Goal: Information Seeking & Learning: Learn about a topic

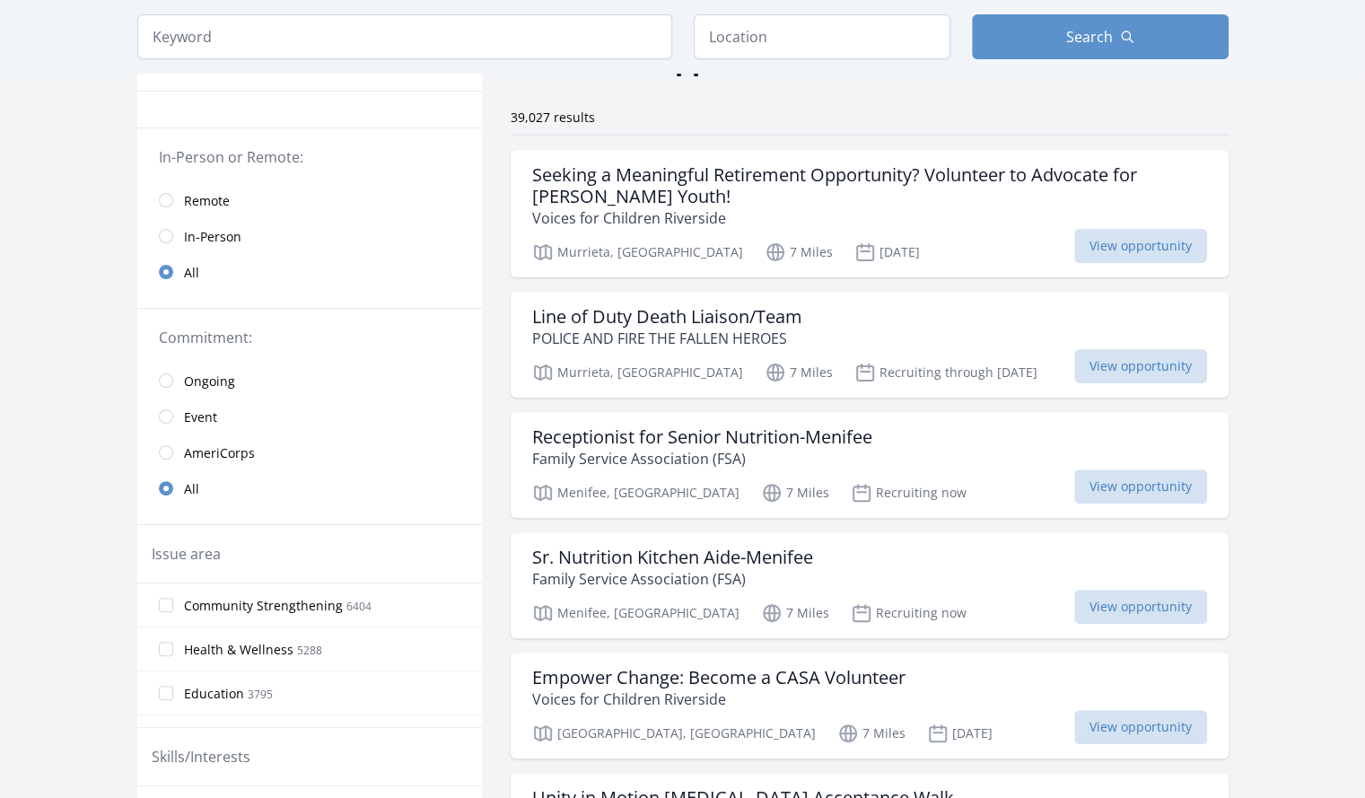
scroll to position [115, 0]
drag, startPoint x: 0, startPoint y: 0, endPoint x: 650, endPoint y: 304, distance: 717.2
click at [650, 304] on h3 "Line of Duty Death Liaison/Team" at bounding box center [667, 315] width 270 height 22
drag, startPoint x: 695, startPoint y: 274, endPoint x: 696, endPoint y: 301, distance: 26.9
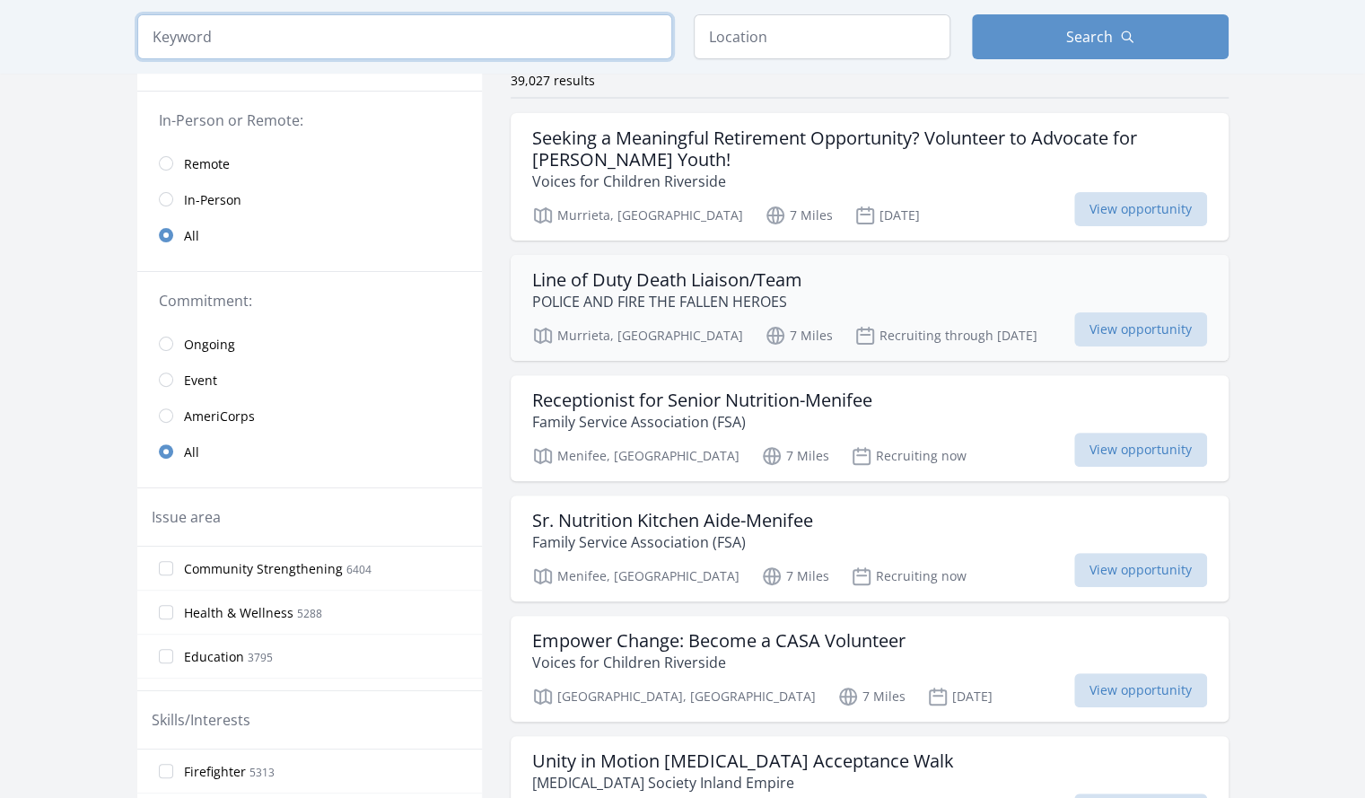
scroll to position [156, 0]
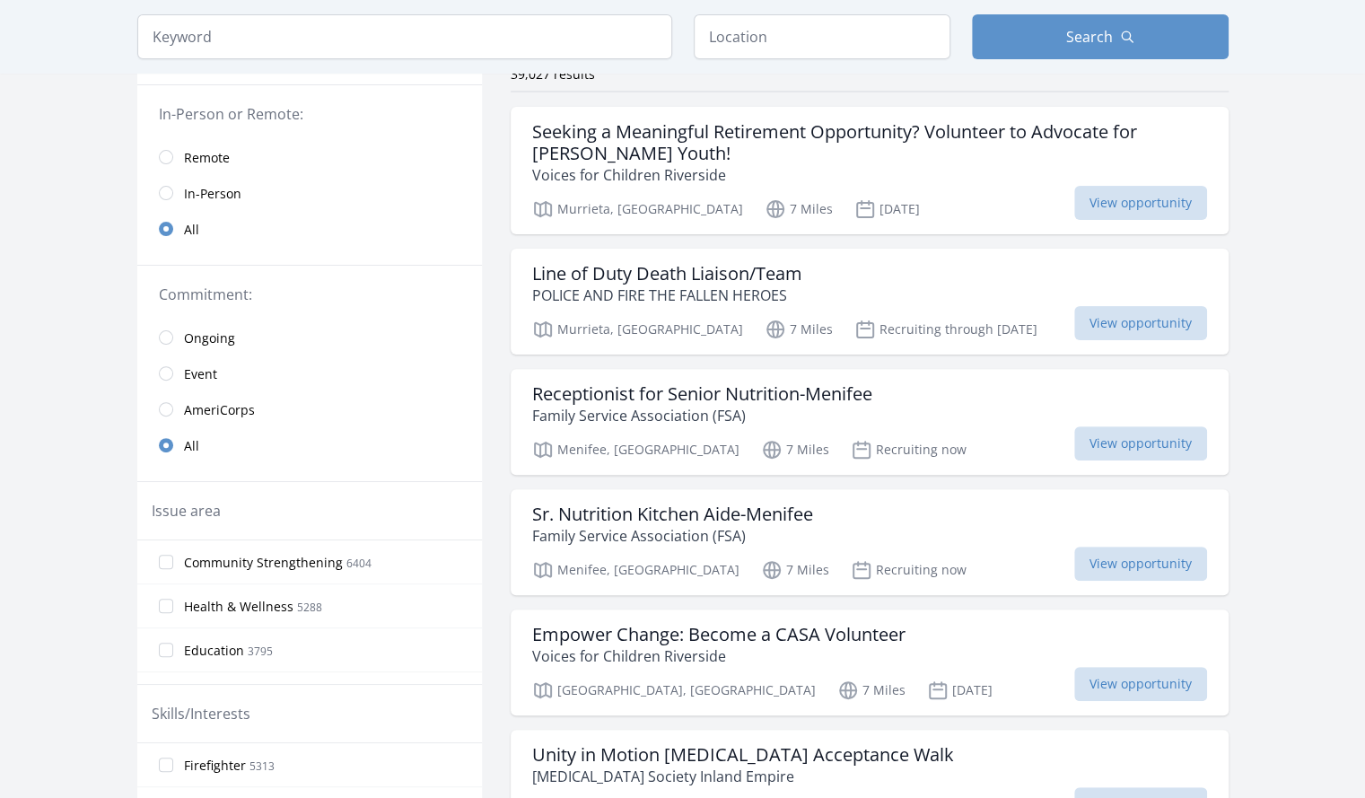
click at [230, 193] on span "In-Person" at bounding box center [212, 194] width 57 height 18
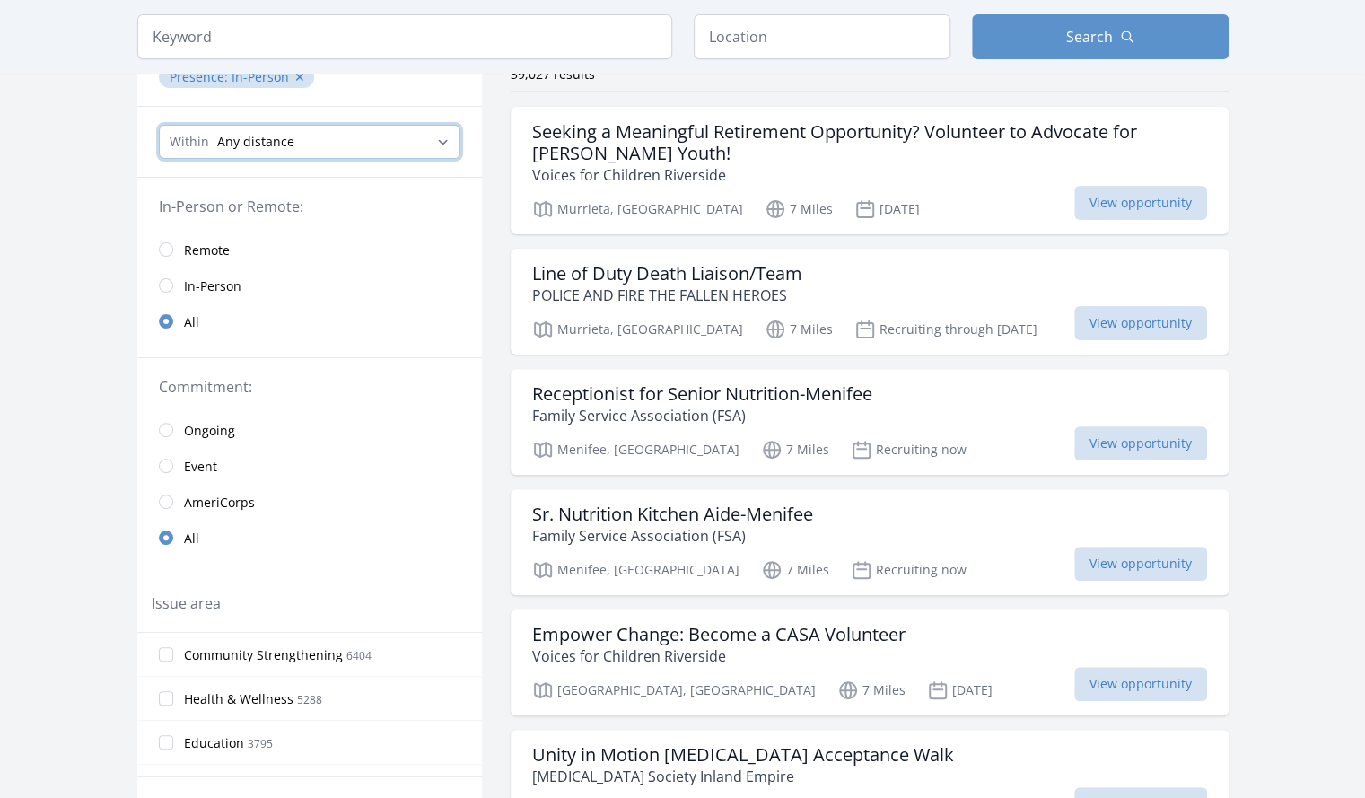
click at [347, 147] on select "Any distance , 5 Miles , 20 Miles , 50 Miles , 100 Miles" at bounding box center [309, 142] width 301 height 34
click at [159, 125] on select "Any distance , 5 Miles , 20 Miles , 50 Miles , 100 Miles" at bounding box center [309, 142] width 301 height 34
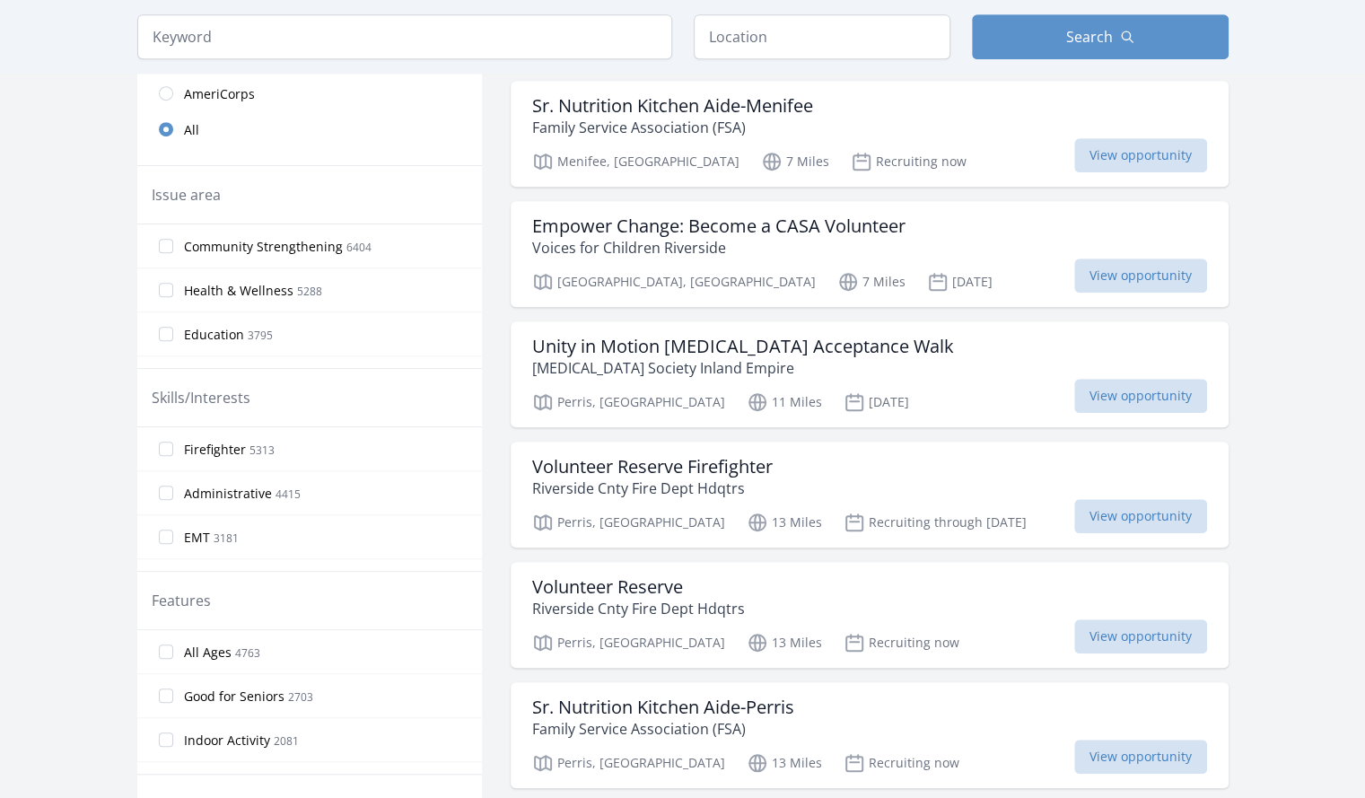
scroll to position [565, 0]
click at [170, 645] on input "All Ages 4763" at bounding box center [166, 650] width 14 height 14
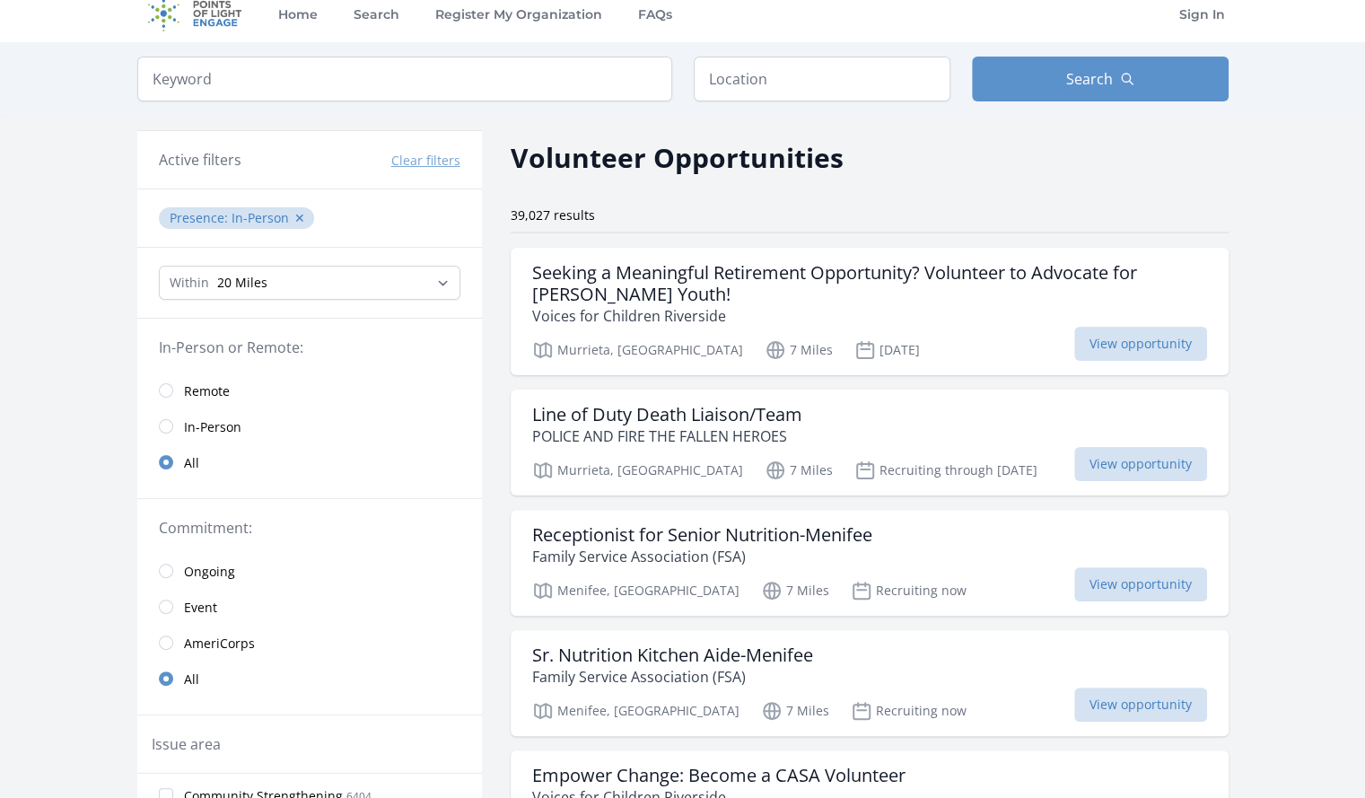
scroll to position [16, 0]
click at [440, 286] on select "Any distance , 5 Miles , 20 Miles , 50 Miles , 100 Miles" at bounding box center [309, 282] width 301 height 34
click at [159, 265] on select "Any distance , 5 Miles , 20 Miles , 50 Miles , 100 Miles" at bounding box center [309, 282] width 301 height 34
click at [441, 283] on select "Any distance , 5 Miles , 20 Miles , 50 Miles , 100 Miles" at bounding box center [309, 282] width 301 height 34
select select "32186"
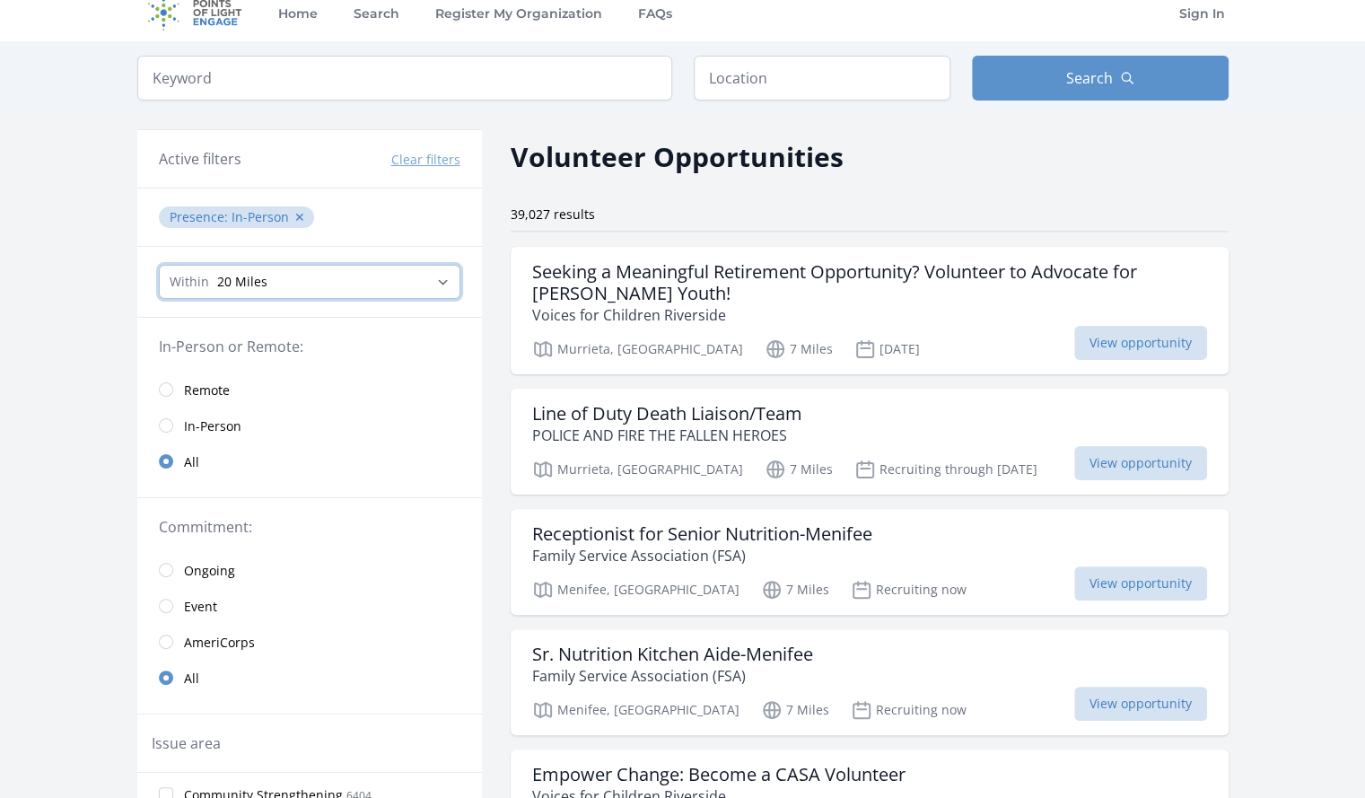
click at [159, 265] on select "Any distance , 5 Miles , 20 Miles , 50 Miles , 100 Miles" at bounding box center [309, 282] width 301 height 34
click at [406, 354] on legend "In-Person or Remote:" at bounding box center [309, 347] width 301 height 22
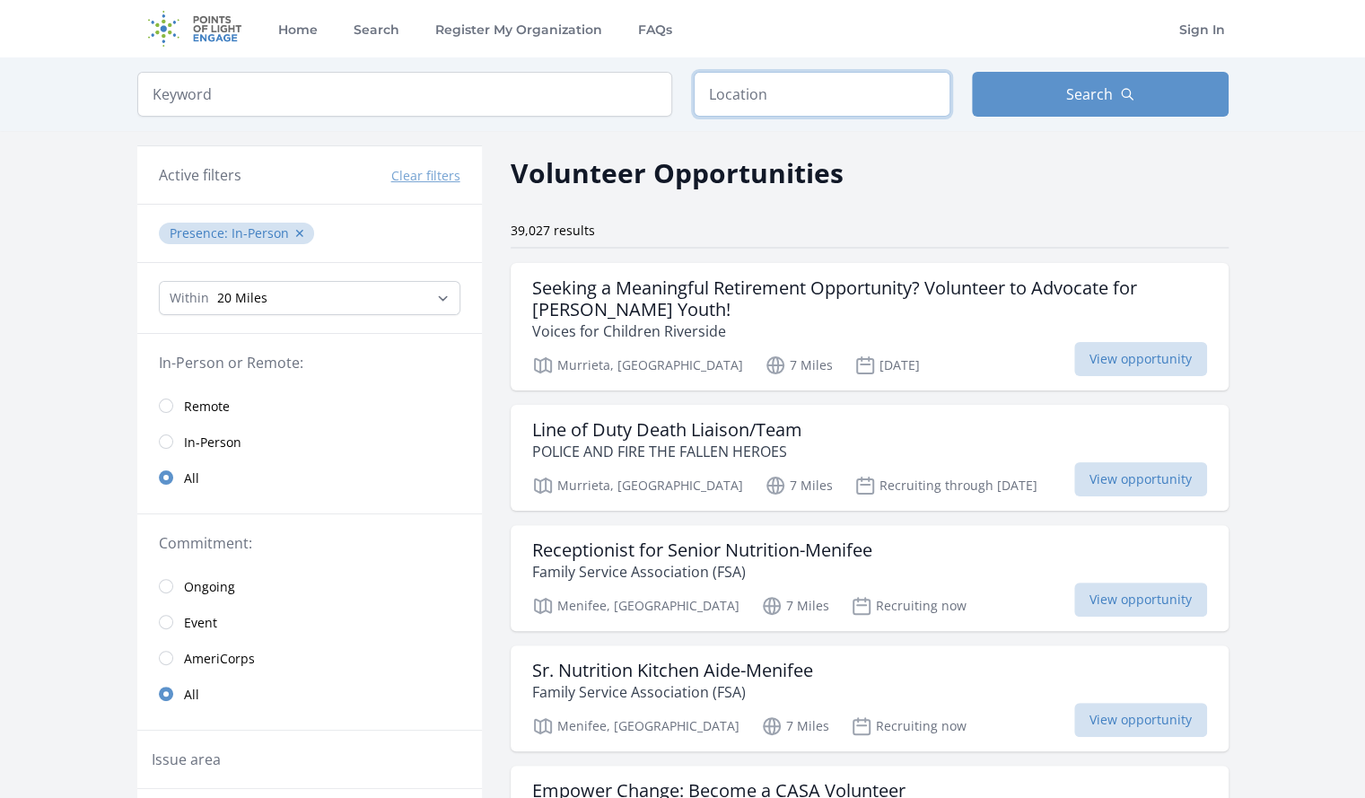
click at [779, 82] on input "text" at bounding box center [821, 94] width 257 height 45
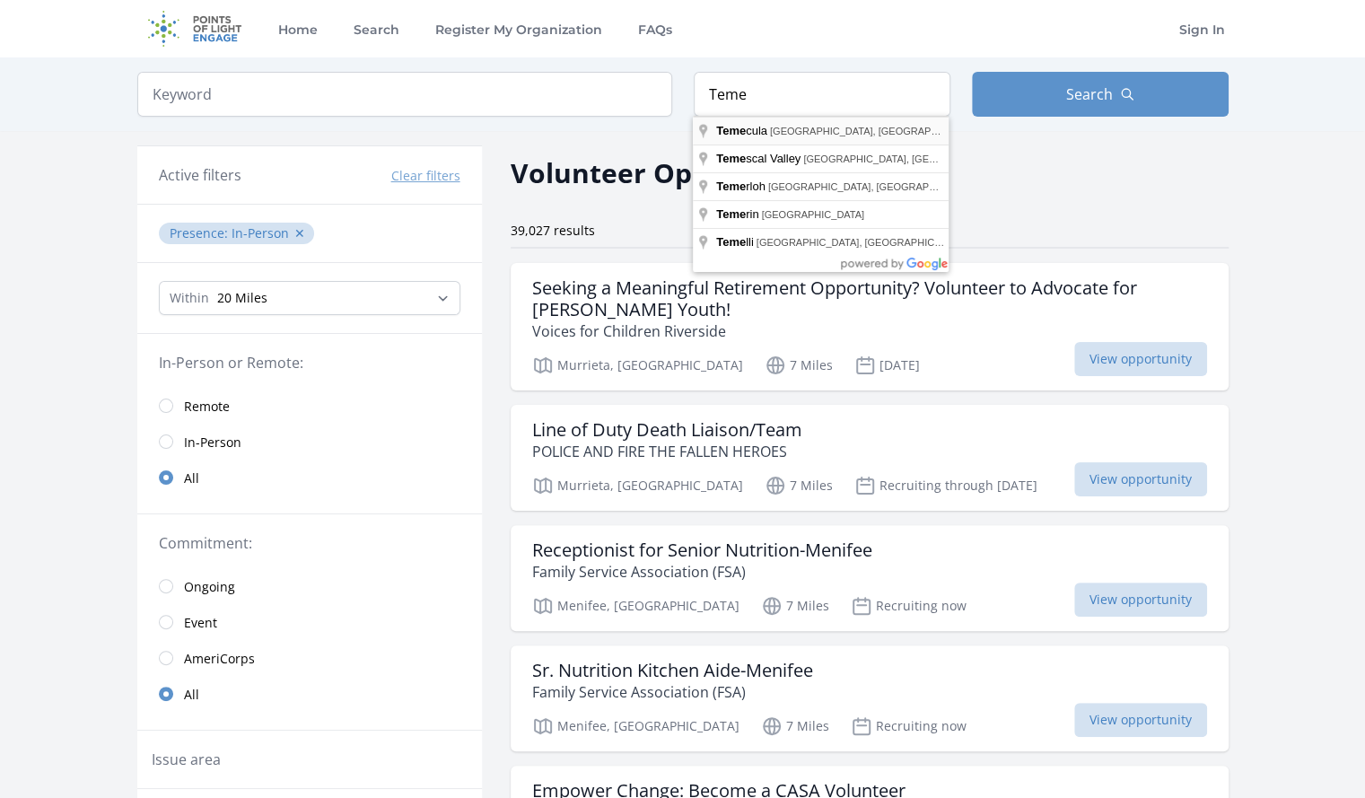
type input "Temecula, CA, USA"
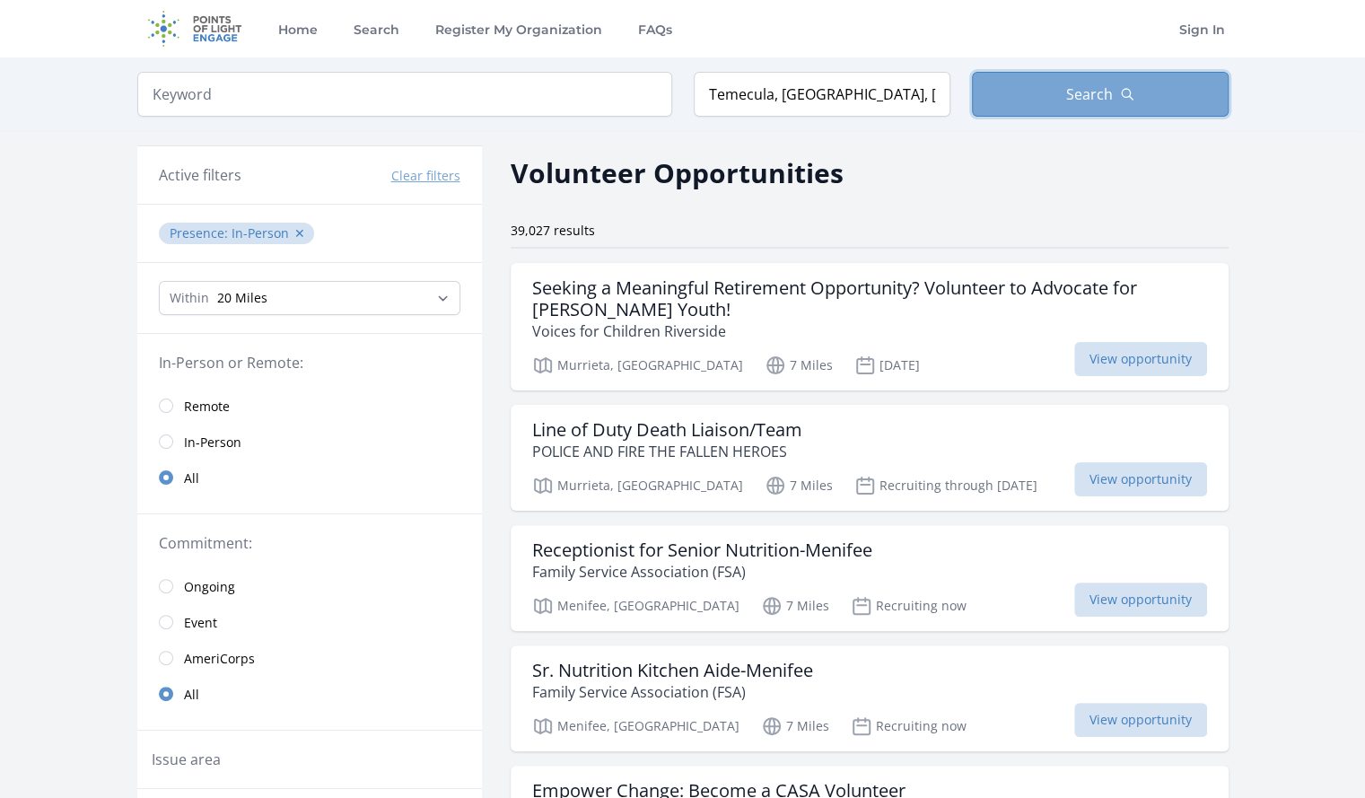
click at [1108, 98] on span "Search" at bounding box center [1089, 94] width 47 height 22
click at [1084, 101] on span "Search" at bounding box center [1089, 94] width 47 height 22
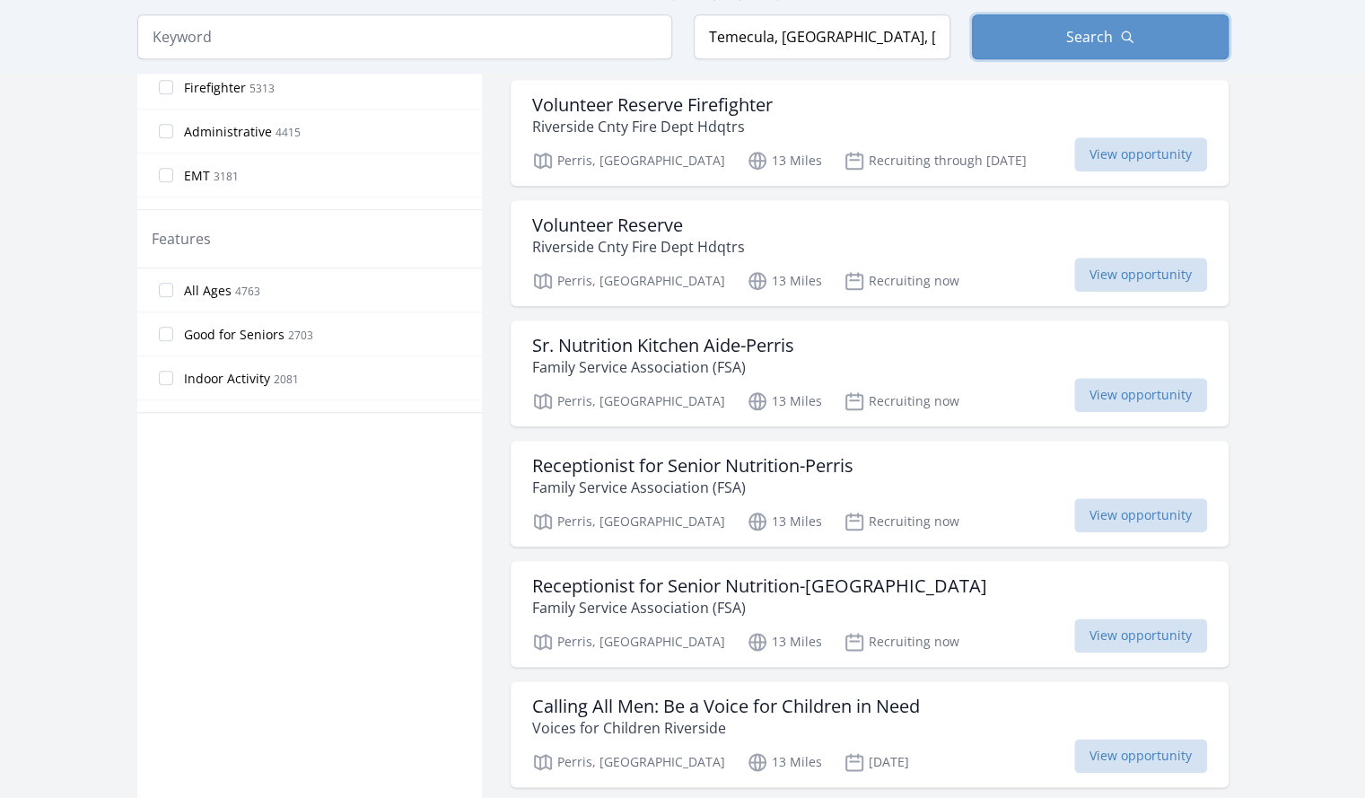
scroll to position [928, 0]
click at [971, 263] on div "Perris, CA 13 Miles Recruiting now View opportunity" at bounding box center [869, 276] width 675 height 27
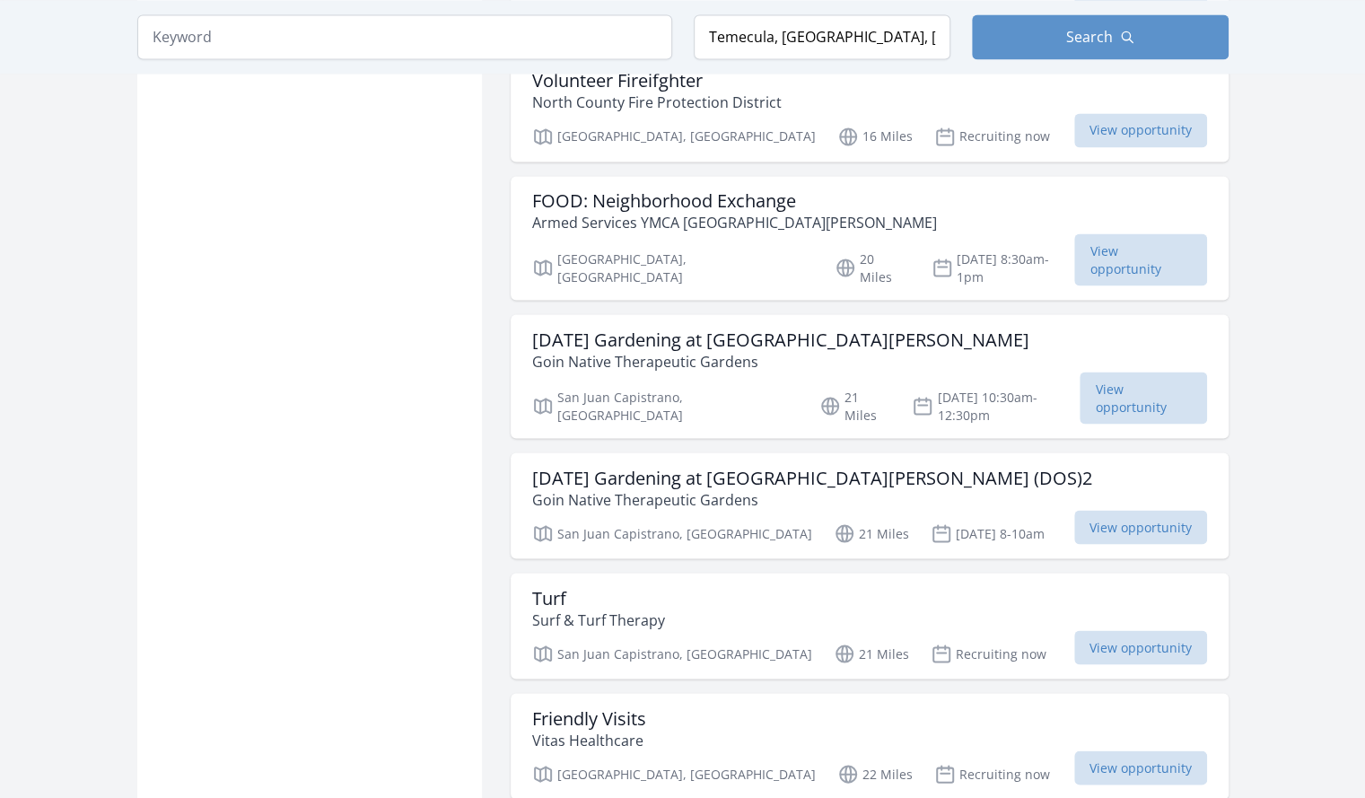
scroll to position [1791, 0]
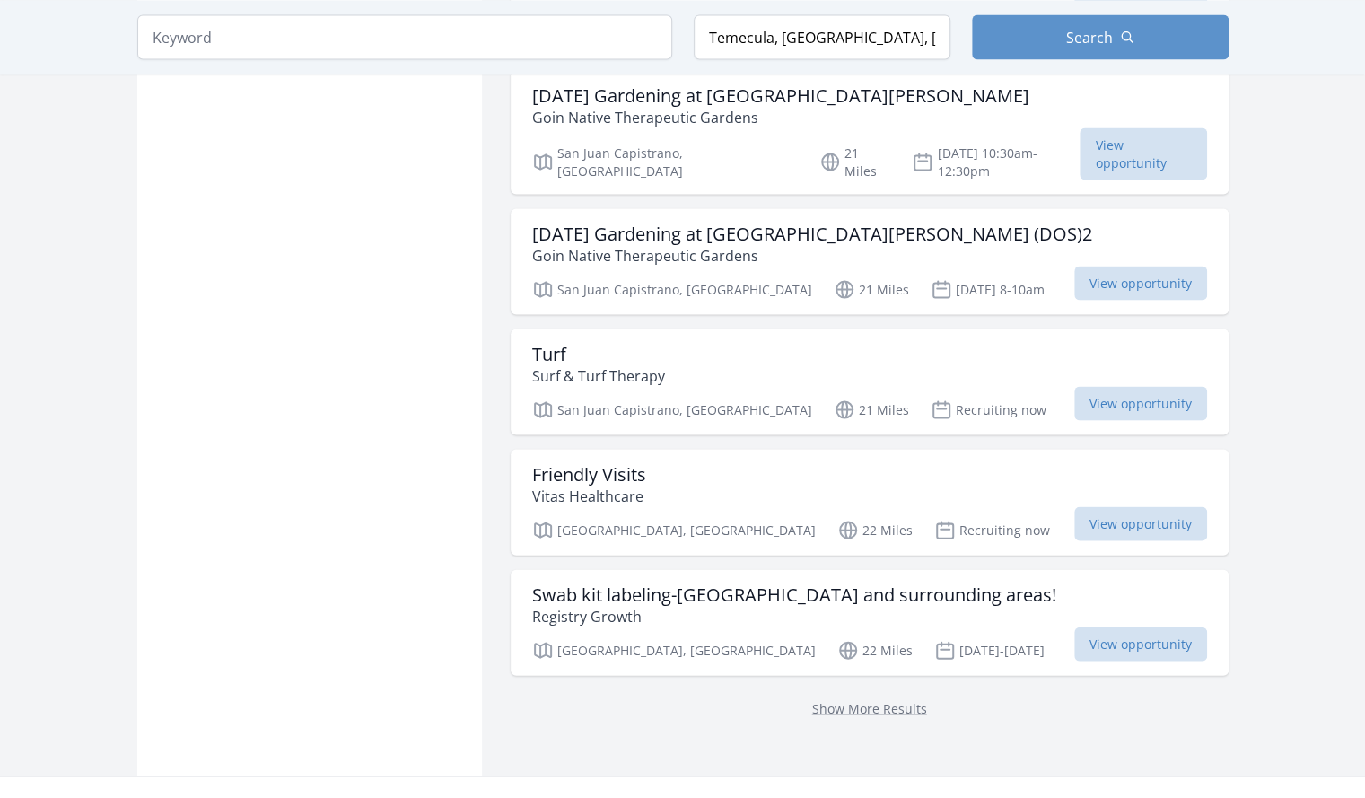
scroll to position [2034, 0]
click at [797, 465] on div "Friendly Visits Vitas Healthcare" at bounding box center [869, 486] width 675 height 43
click at [890, 701] on link "Show More Results" at bounding box center [869, 709] width 115 height 17
click at [892, 701] on link "Show More Results" at bounding box center [869, 709] width 115 height 17
click at [864, 701] on link "Show More Results" at bounding box center [869, 709] width 115 height 17
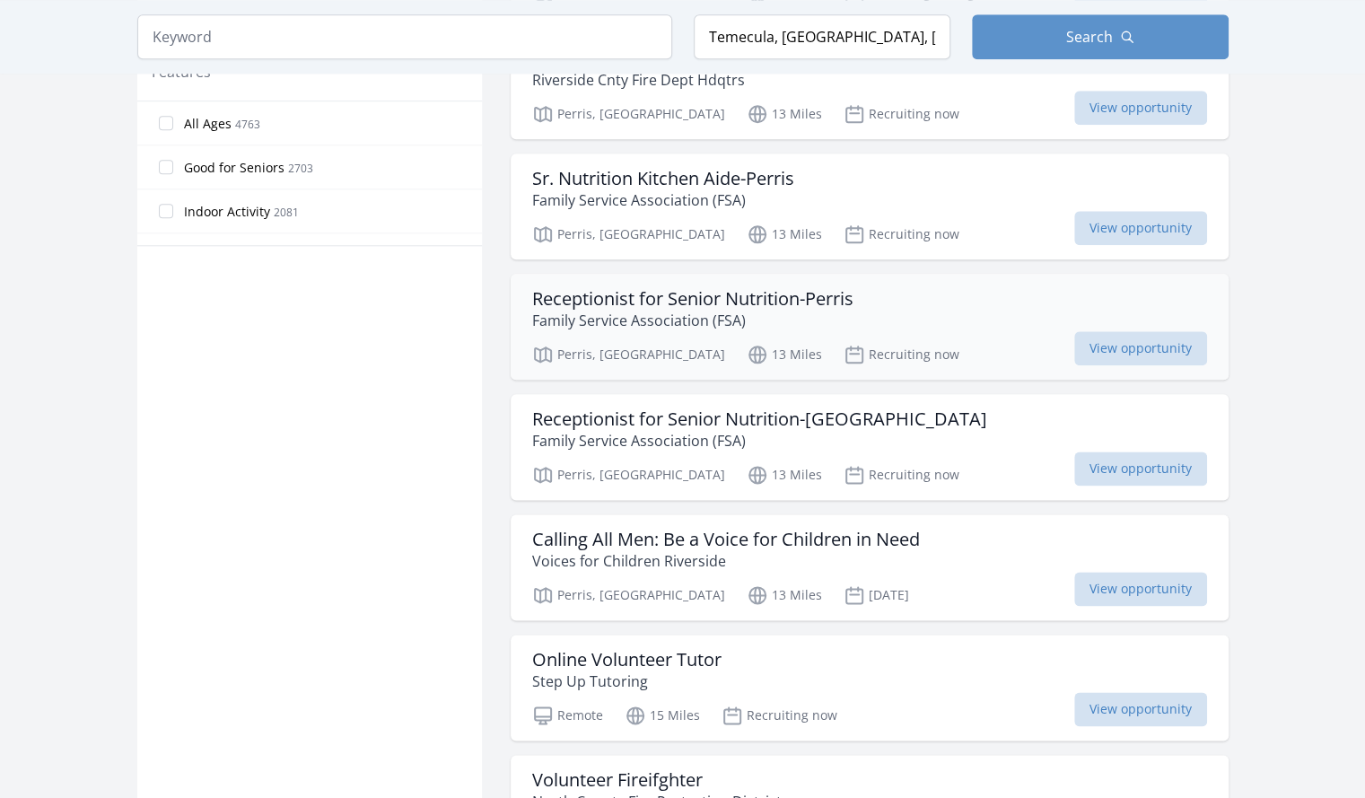
scroll to position [977, 0]
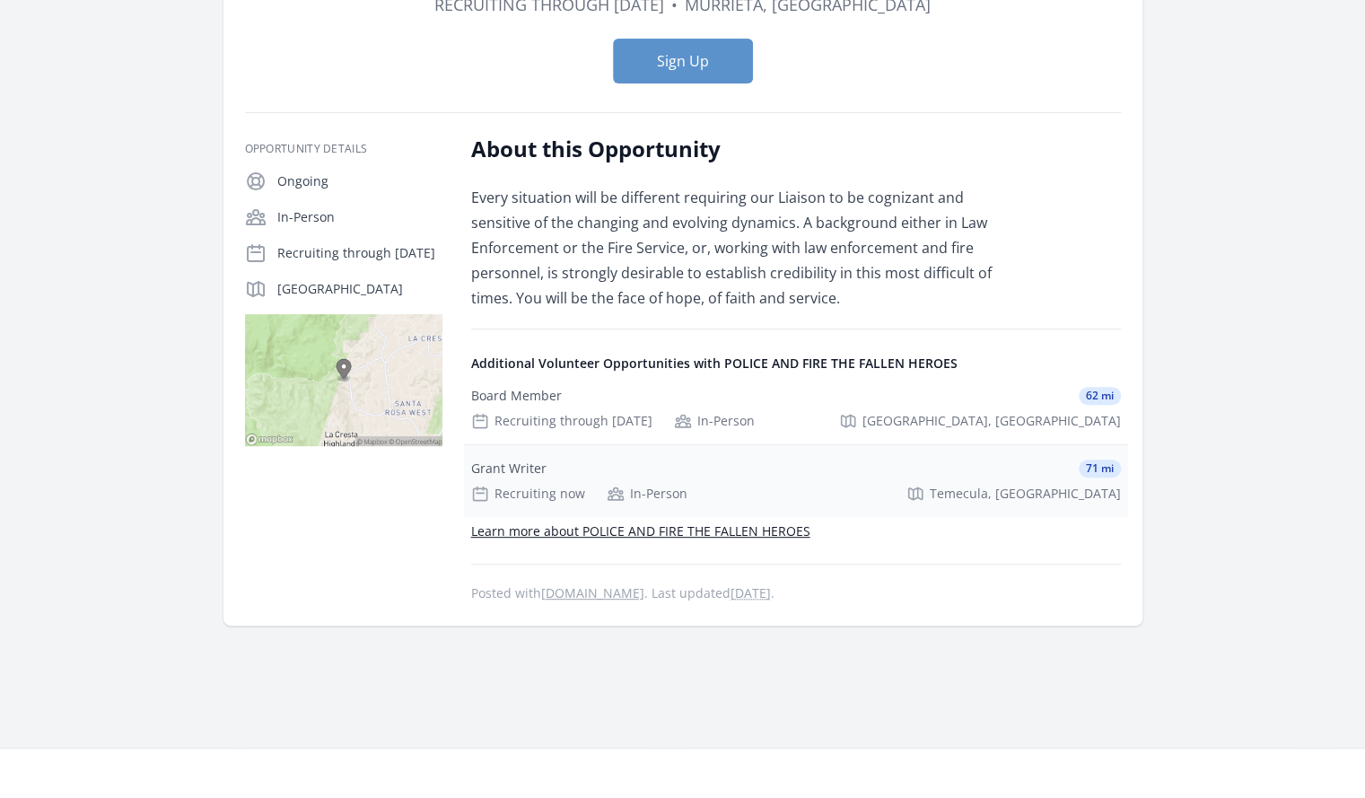
scroll to position [197, 0]
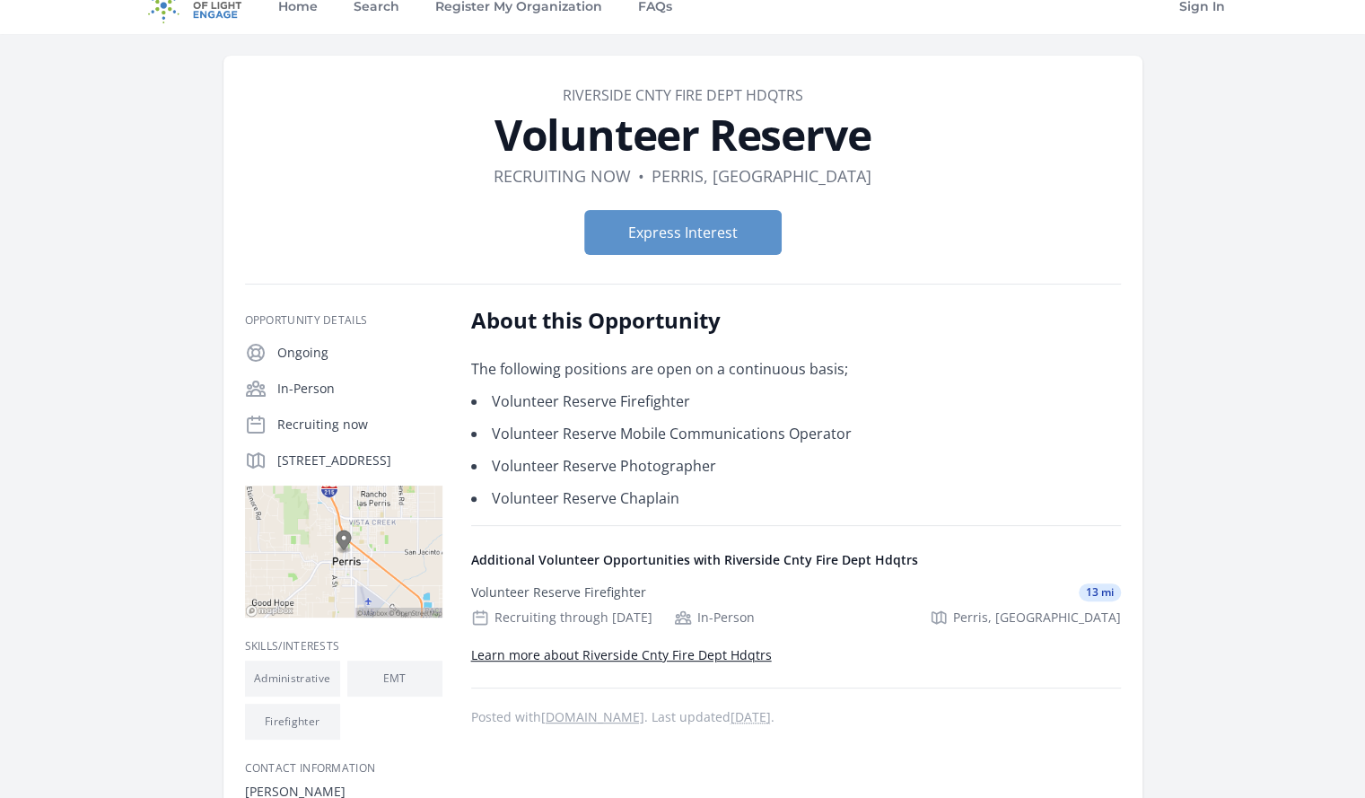
scroll to position [17, 0]
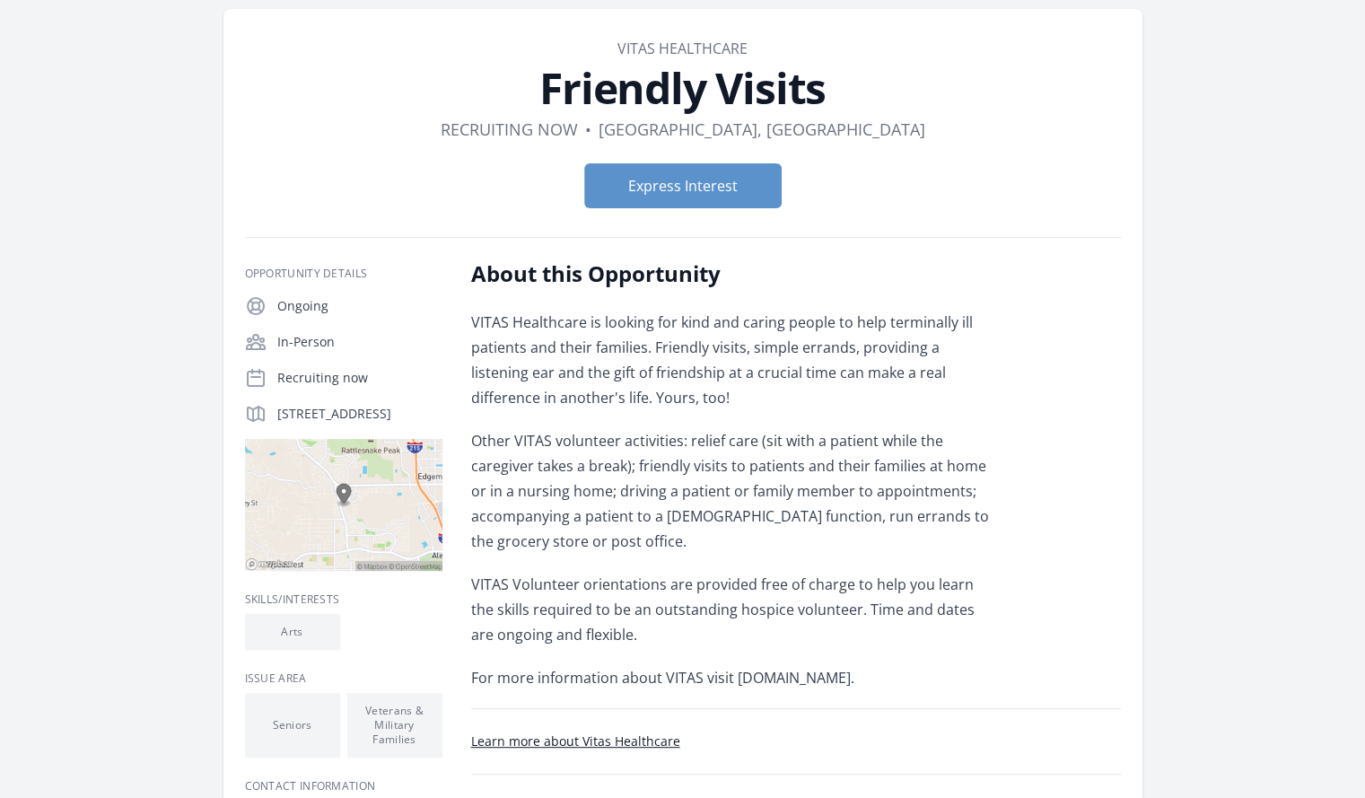
scroll to position [73, 0]
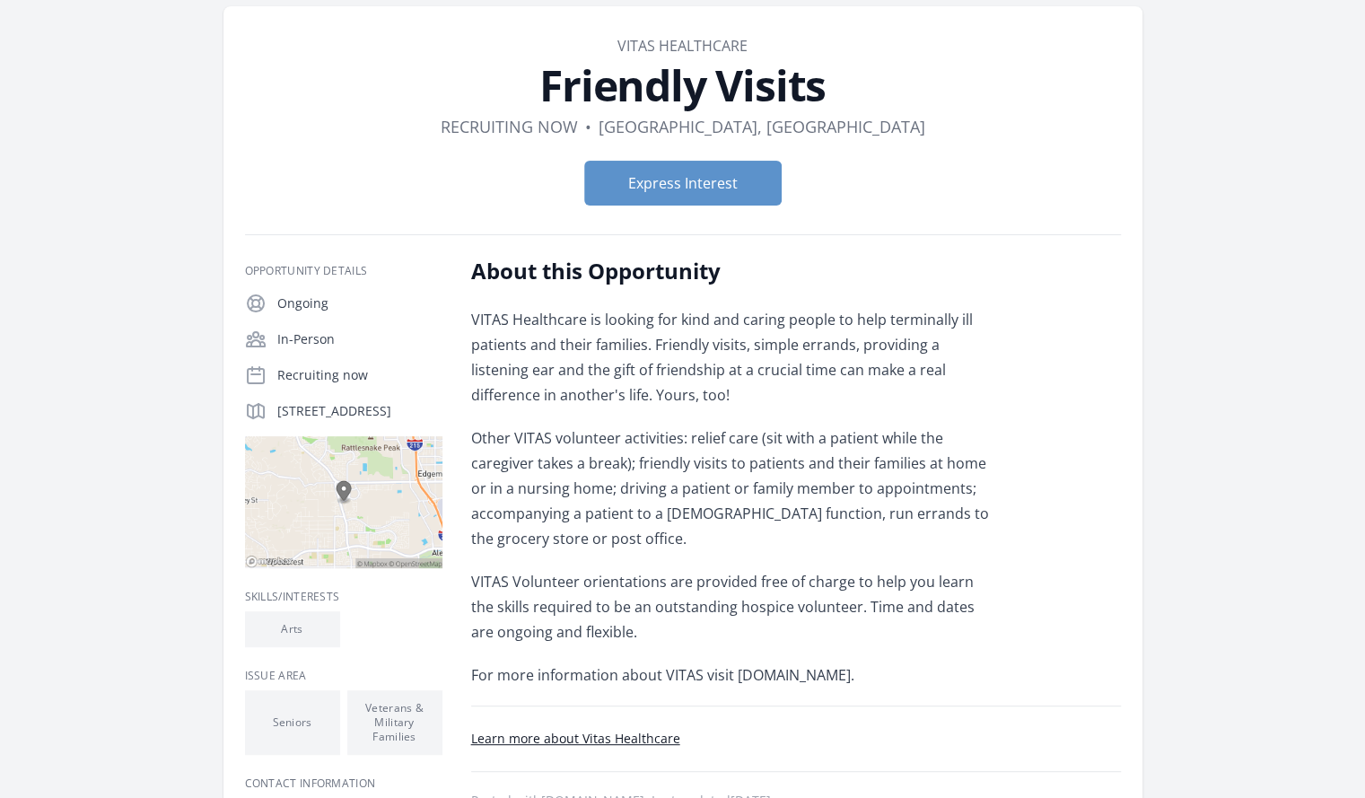
click at [346, 525] on img at bounding box center [343, 502] width 197 height 132
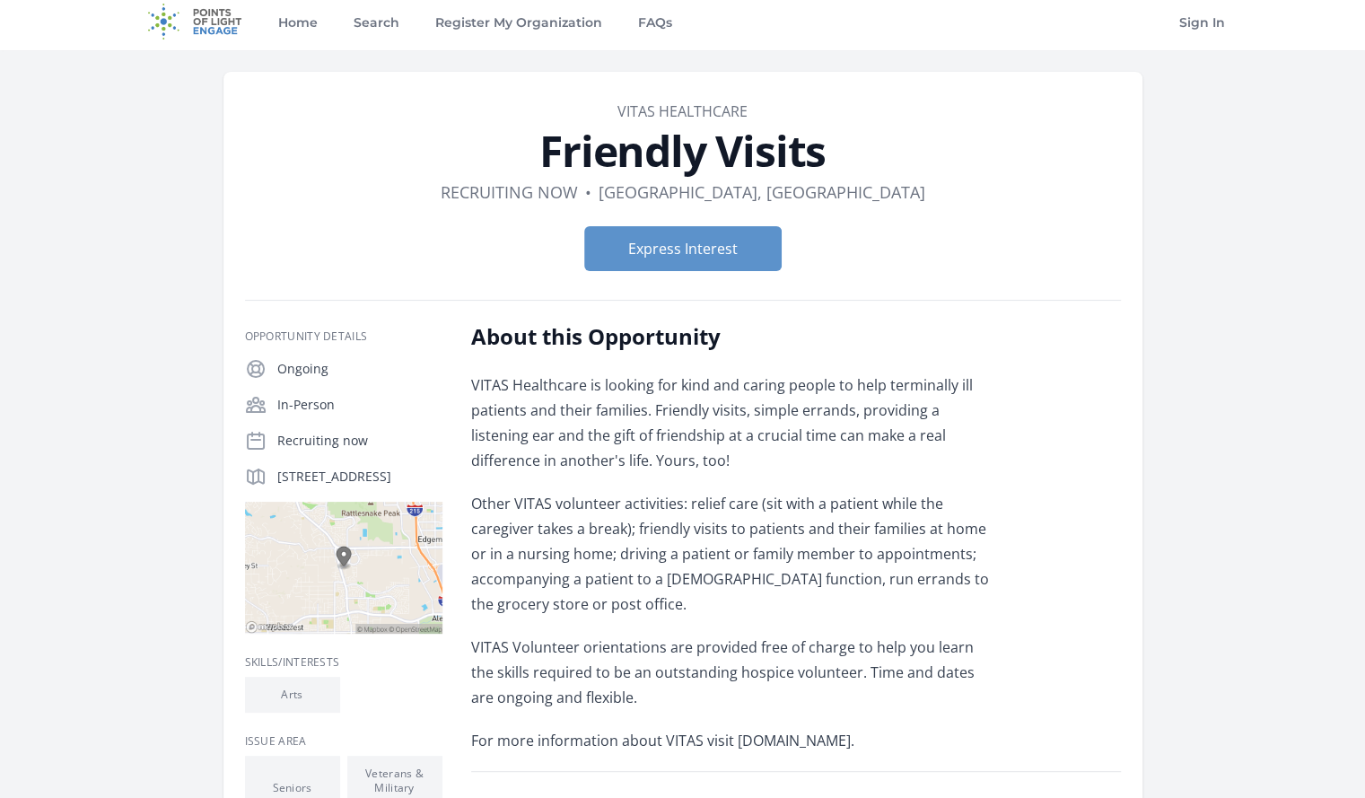
scroll to position [0, 0]
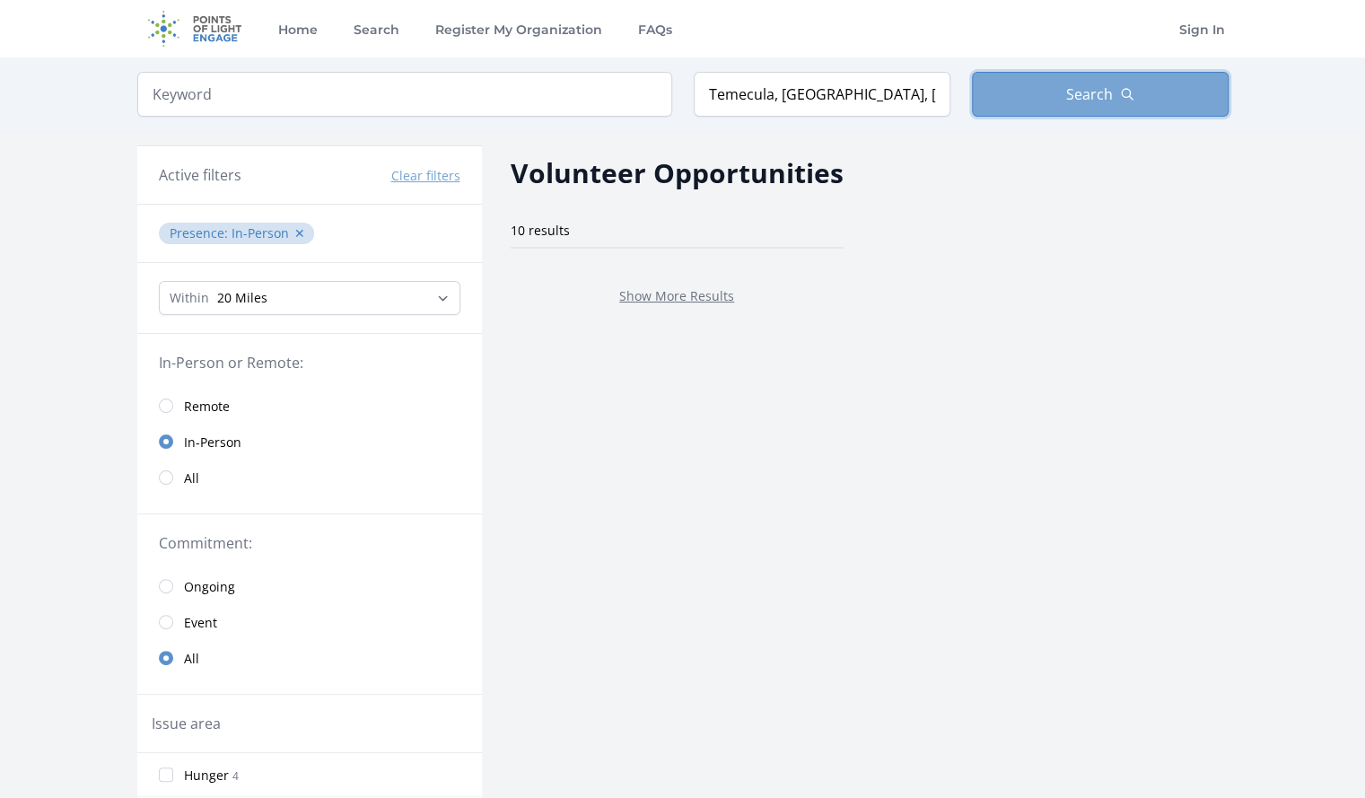
click at [1112, 94] on button "Search" at bounding box center [1100, 94] width 257 height 45
click at [434, 177] on button "Clear filters" at bounding box center [425, 176] width 69 height 18
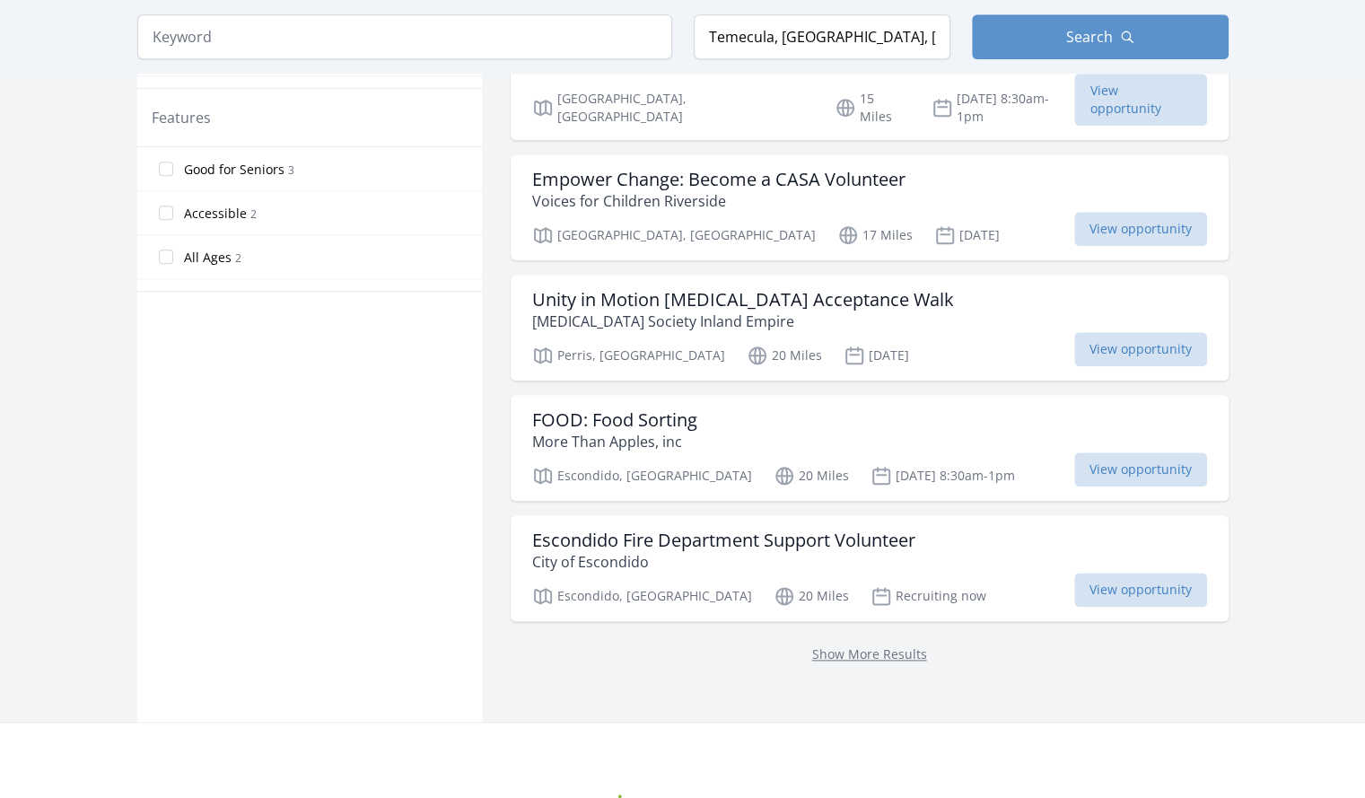
scroll to position [993, 0]
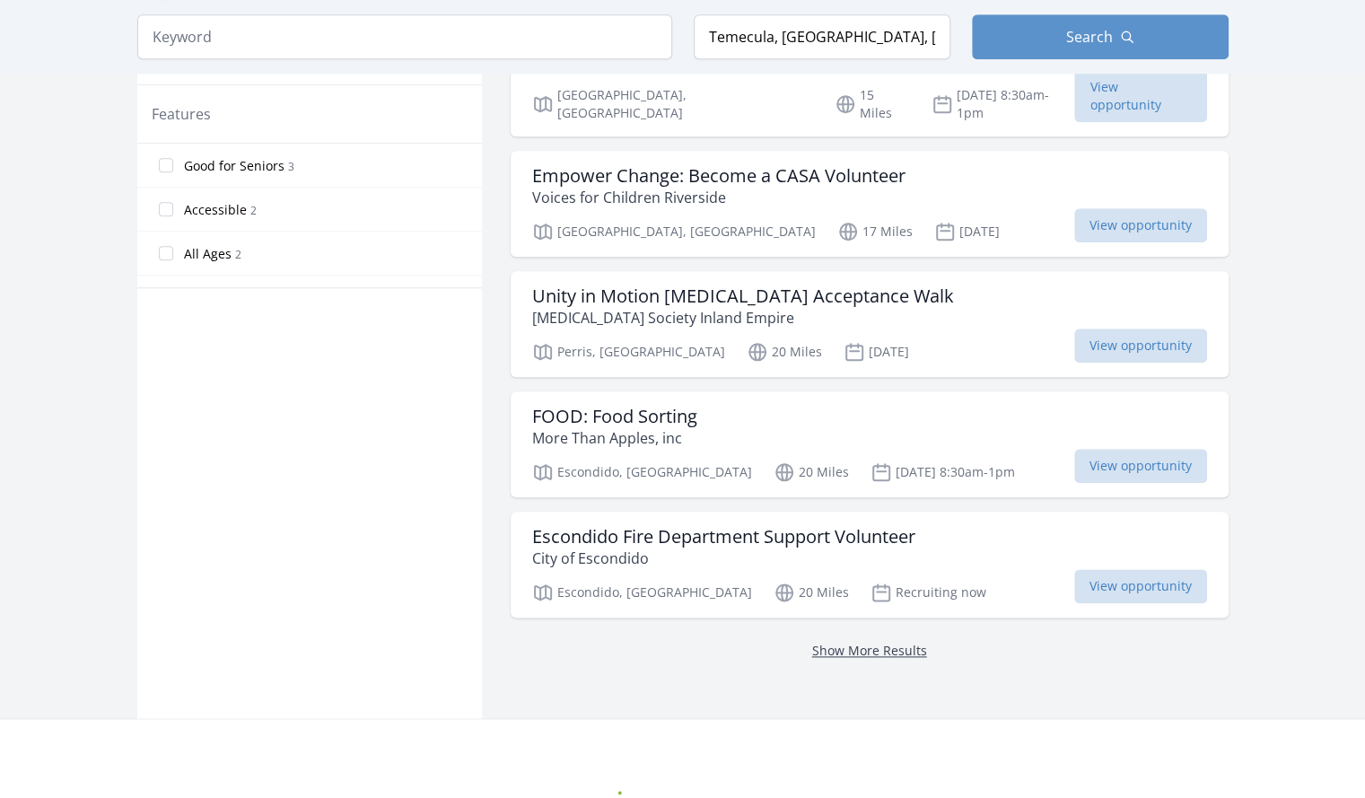
click at [870, 641] on link "Show More Results" at bounding box center [869, 649] width 115 height 17
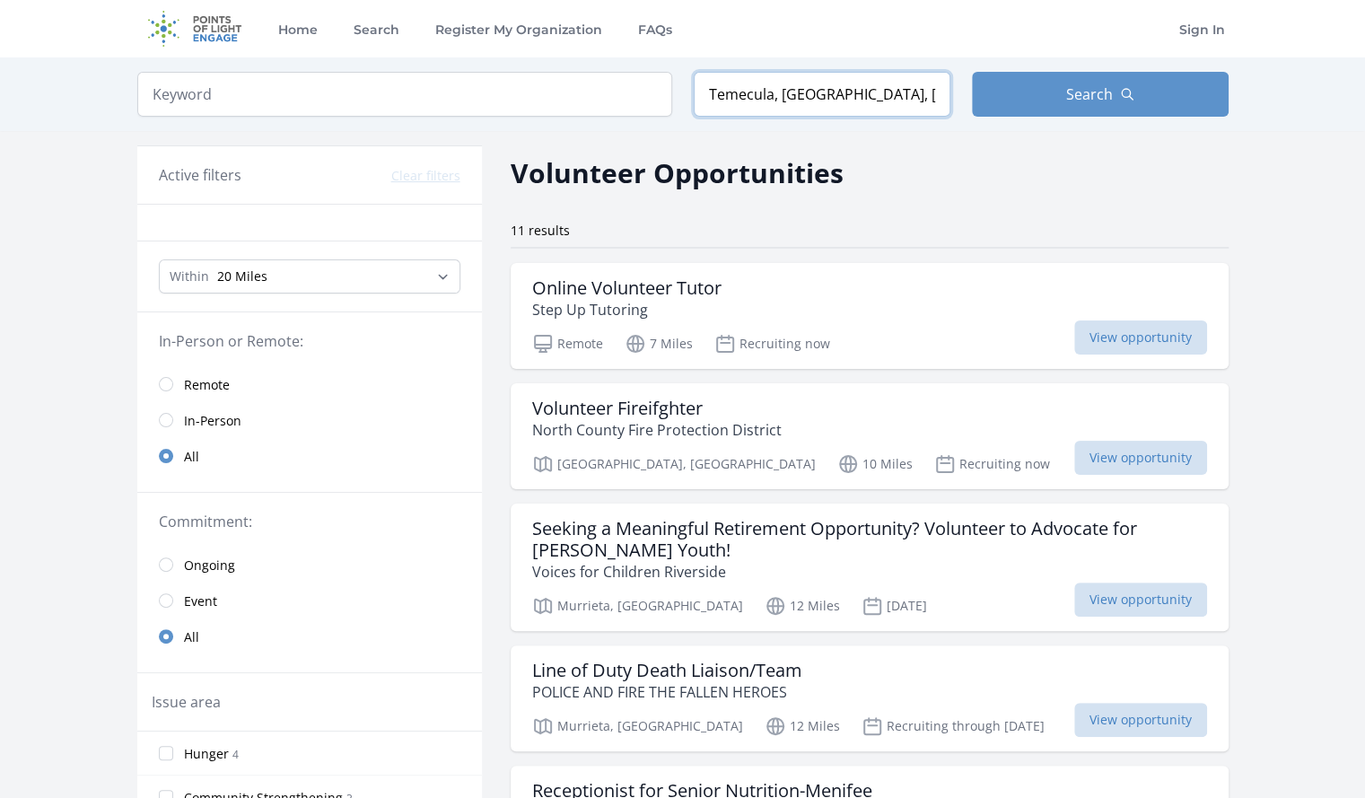
click at [843, 85] on input "Temecula, CA, USA" at bounding box center [821, 94] width 257 height 45
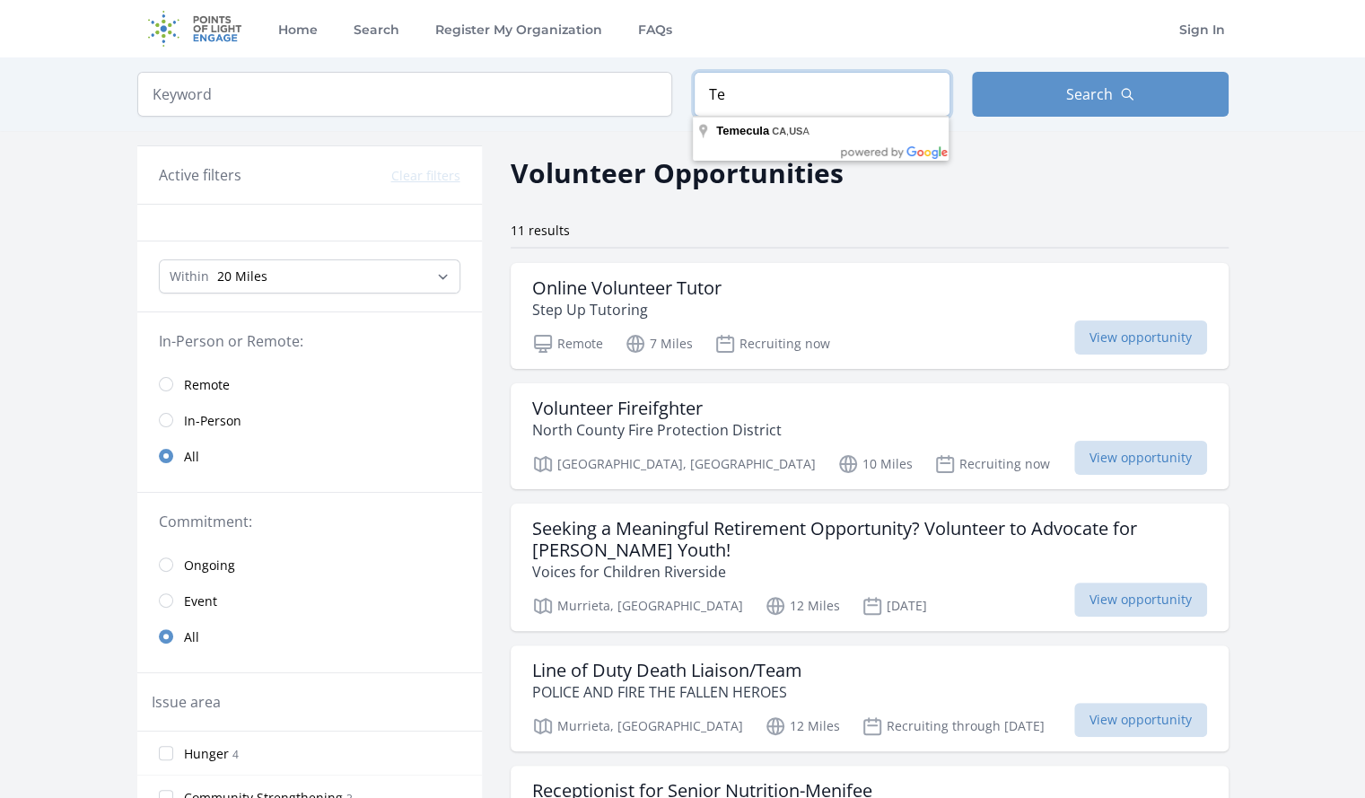
type input "T"
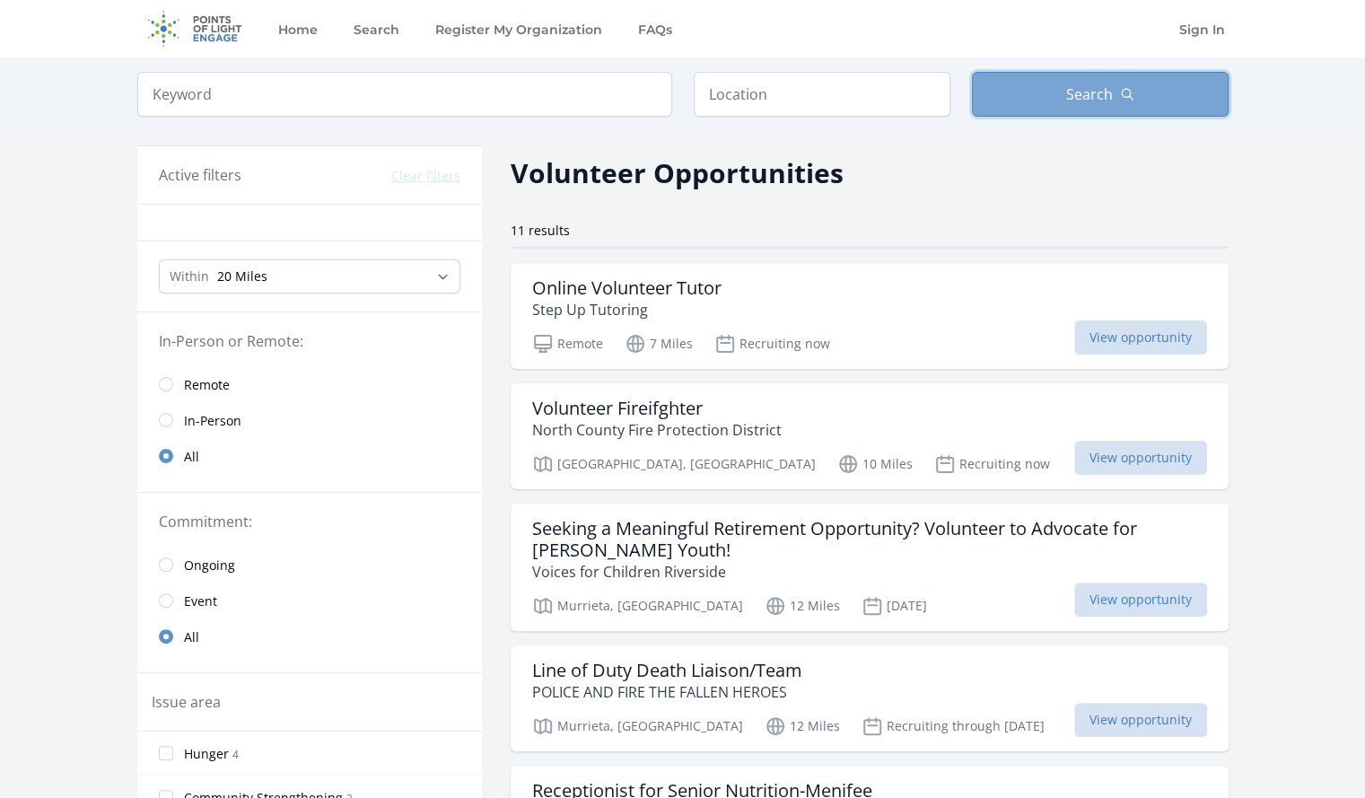
click at [1173, 89] on button "Search" at bounding box center [1100, 94] width 257 height 45
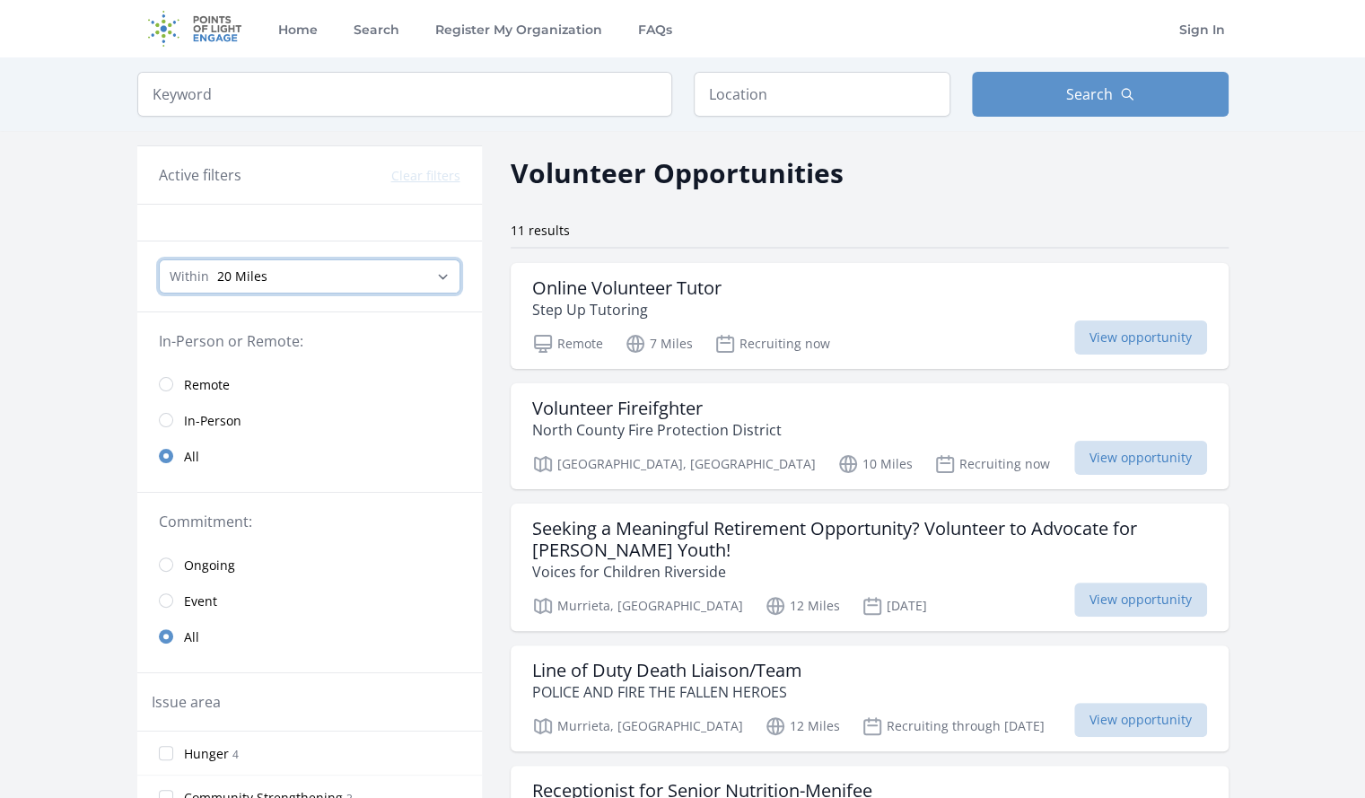
click at [437, 275] on select "Any distance , 5 Miles , 20 Miles , 50 Miles , 100 Miles" at bounding box center [309, 276] width 301 height 34
select select "all"
click at [159, 259] on select "Any distance , 5 Miles , 20 Miles , 50 Miles , 100 Miles" at bounding box center [309, 276] width 301 height 34
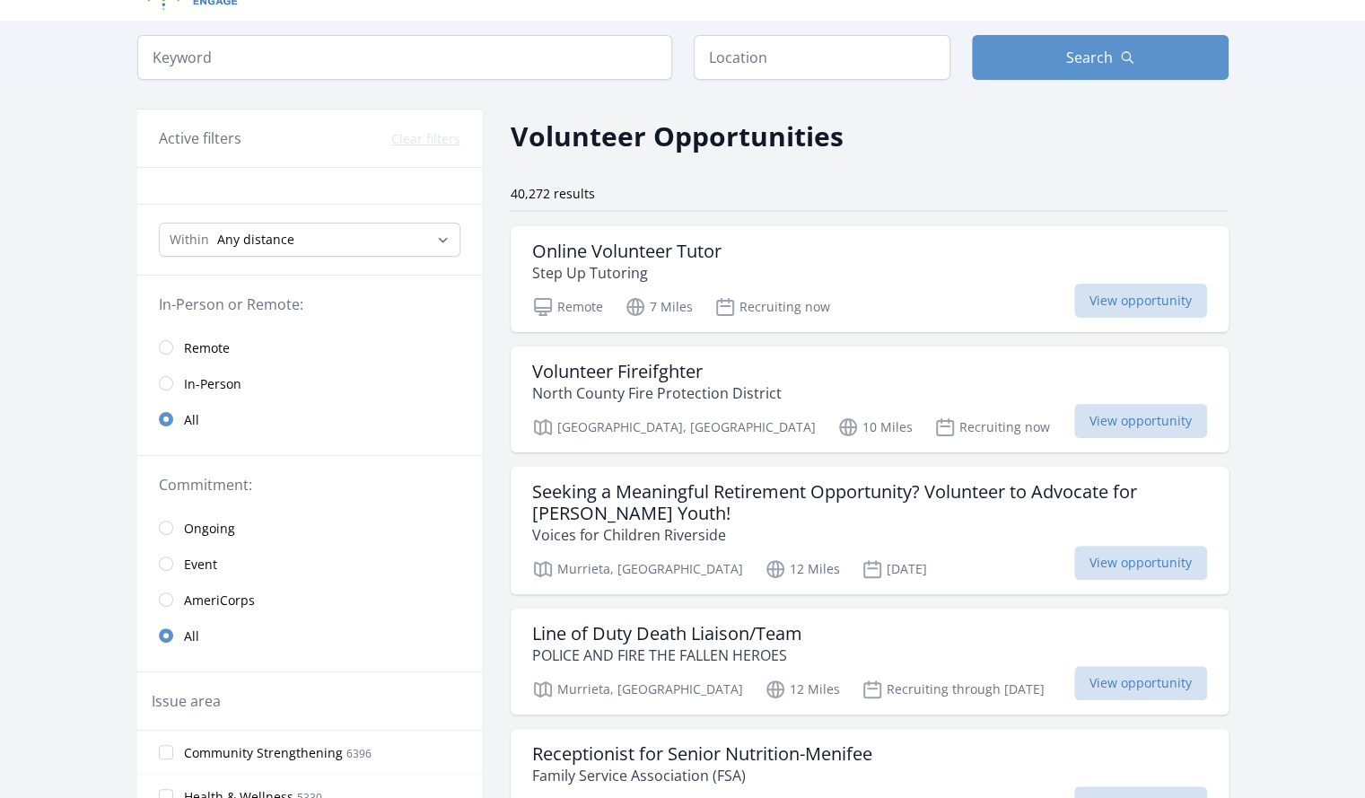
scroll to position [36, 0]
click at [806, 53] on input "text" at bounding box center [821, 58] width 257 height 45
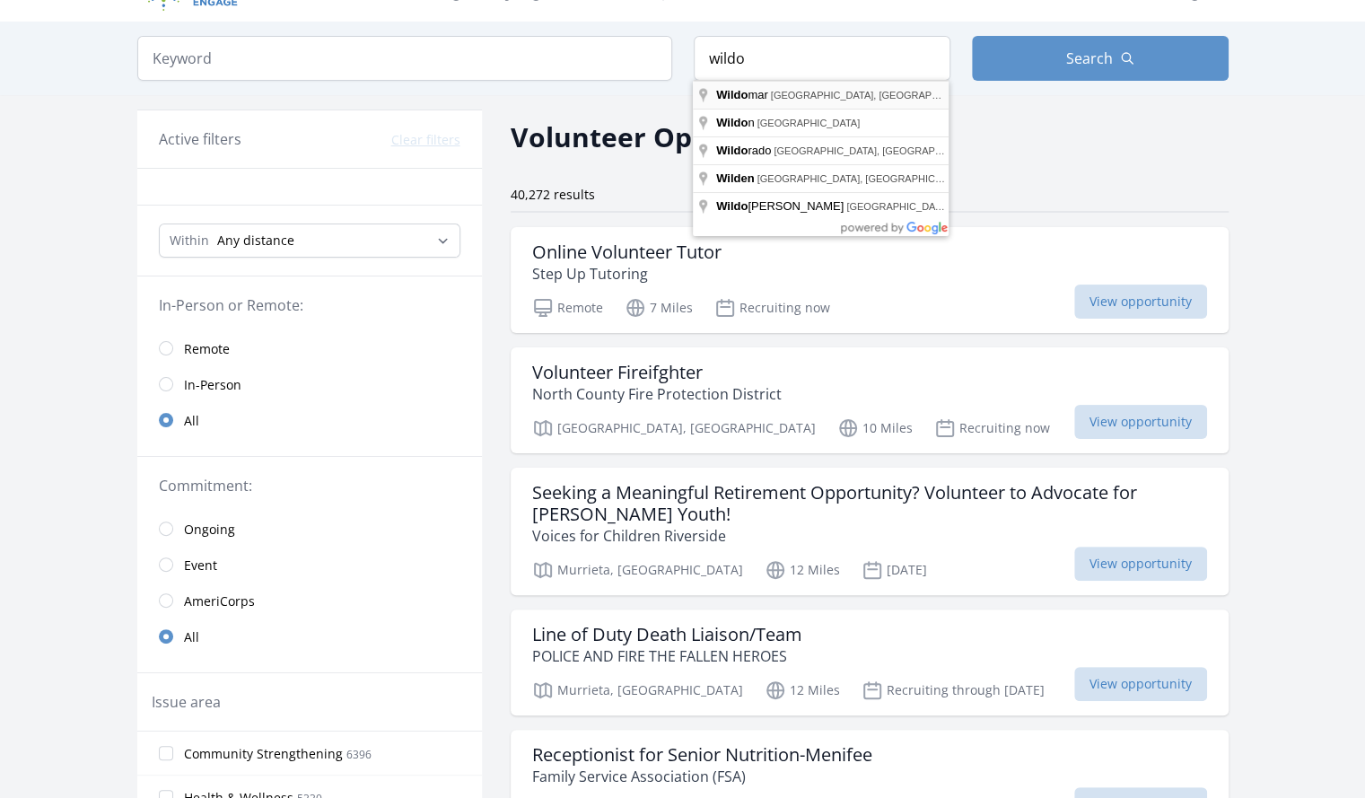
type input "Wildomar, CA, USA"
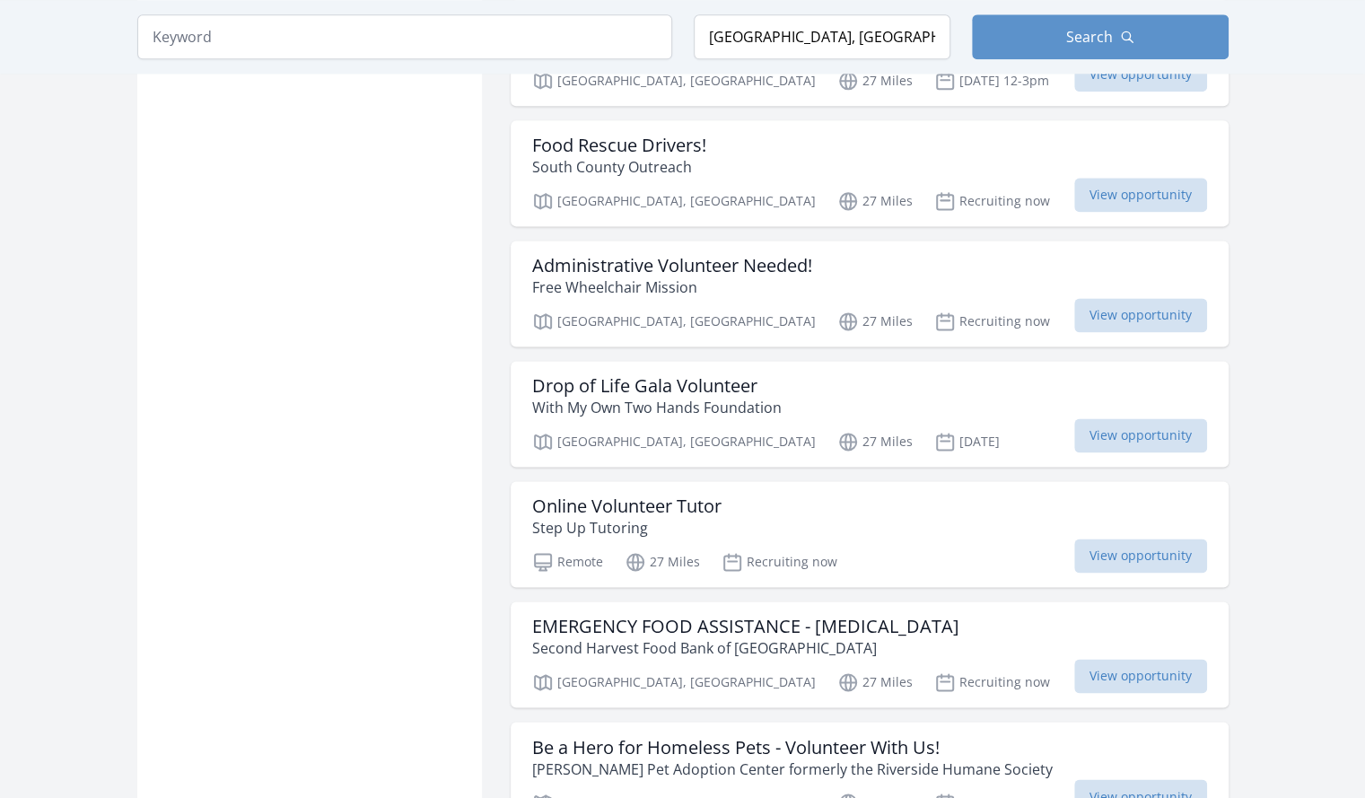
scroll to position [5428, 0]
click at [803, 374] on div "Drop of Life Gala Volunteer With My Own Two Hands Foundation" at bounding box center [869, 395] width 675 height 43
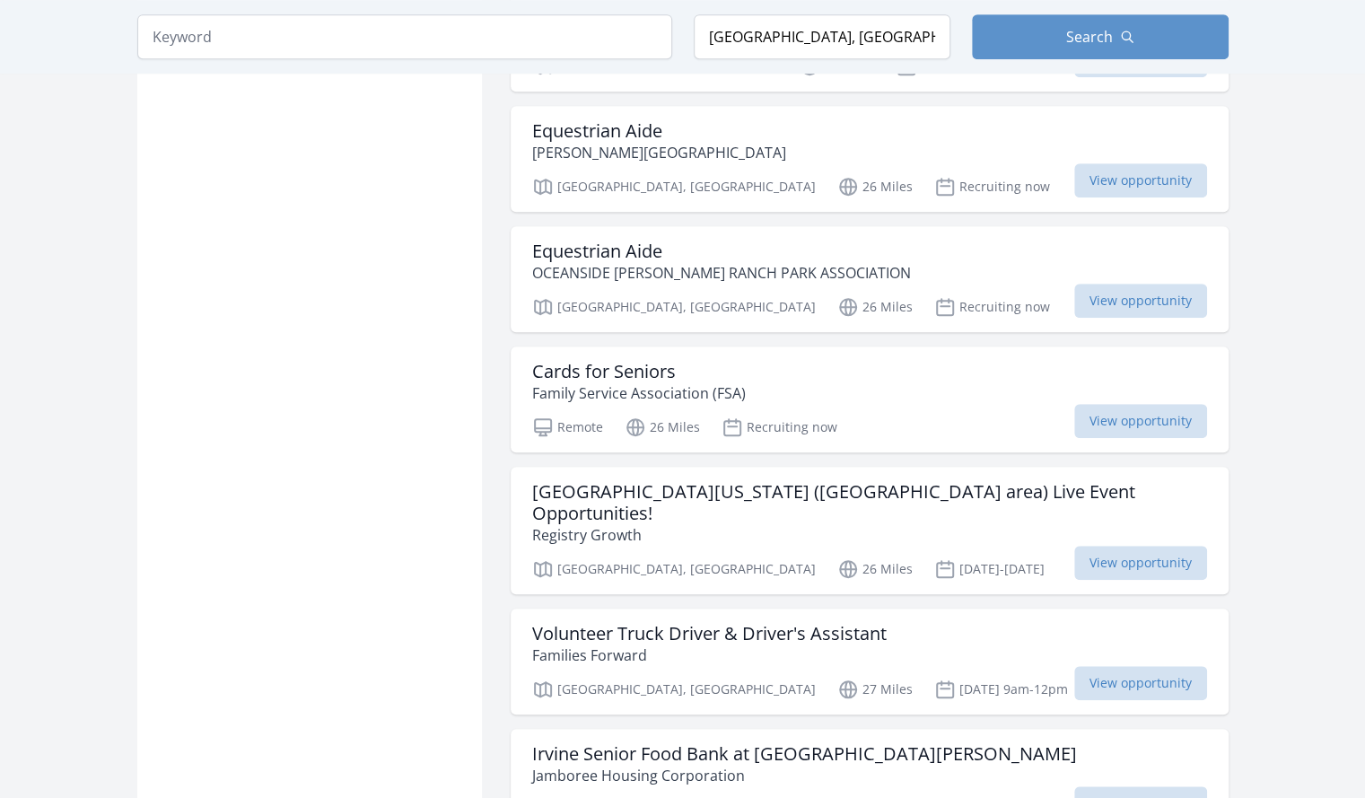
scroll to position [4697, 0]
click at [664, 383] on p "Family Service Association (FSA)" at bounding box center [639, 394] width 214 height 22
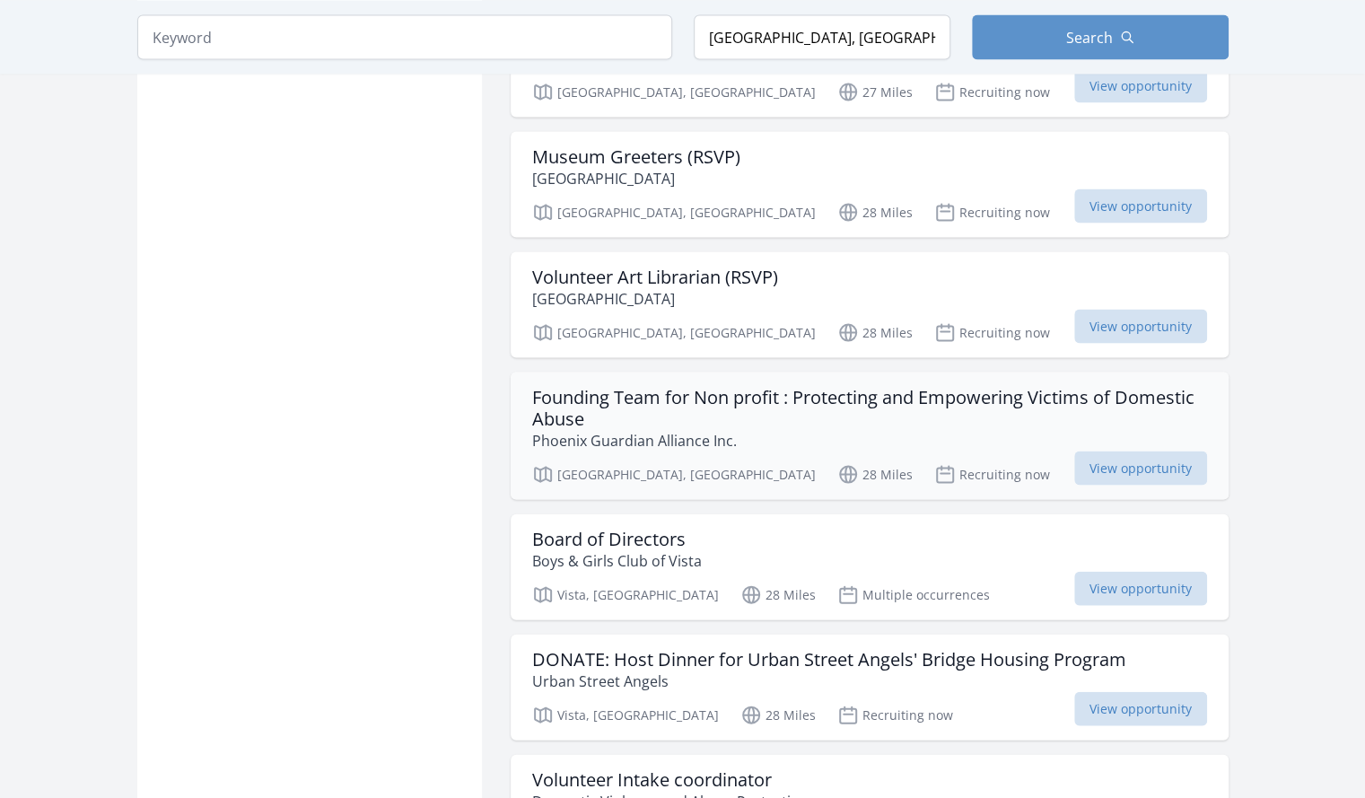
scroll to position [6138, 0]
click at [771, 428] on p "Phoenix Guardian Alliance Inc." at bounding box center [869, 439] width 675 height 22
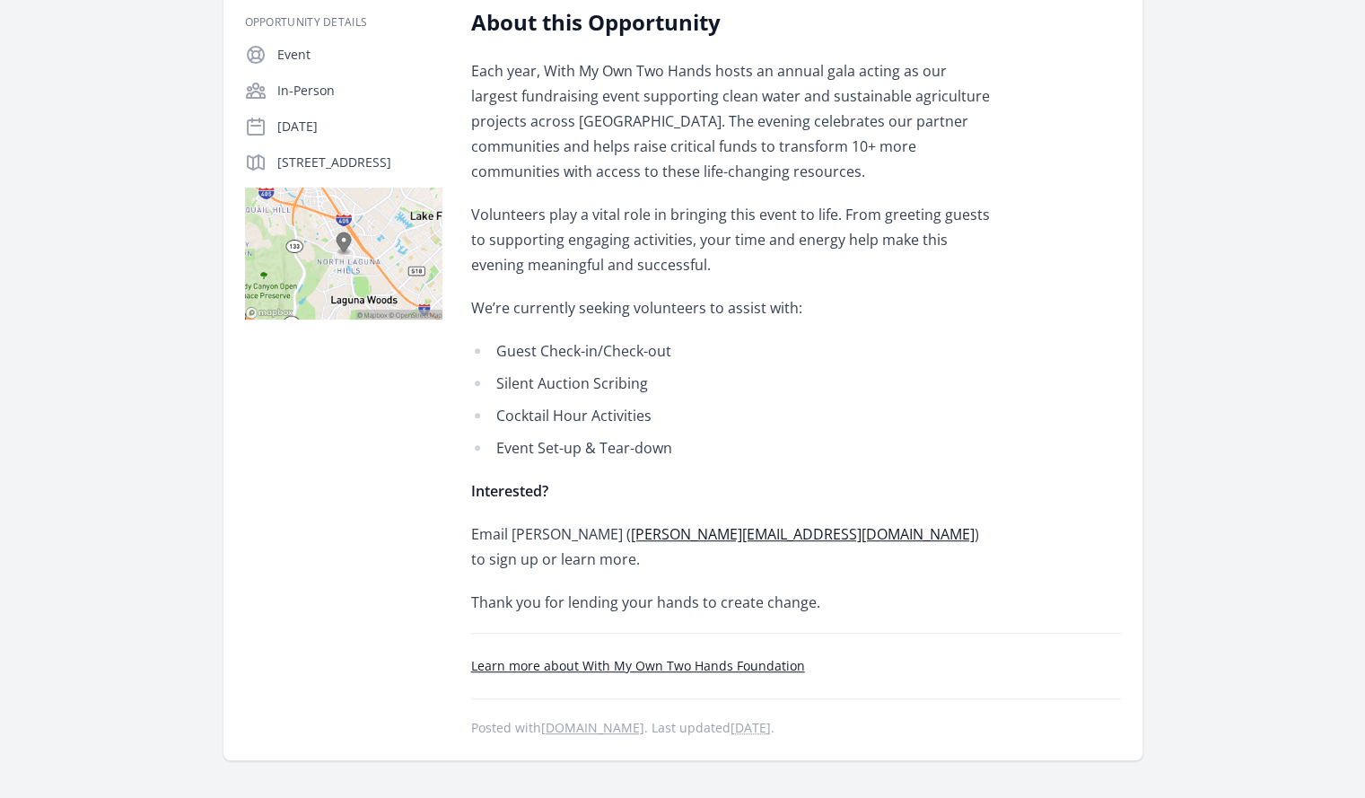
scroll to position [327, 0]
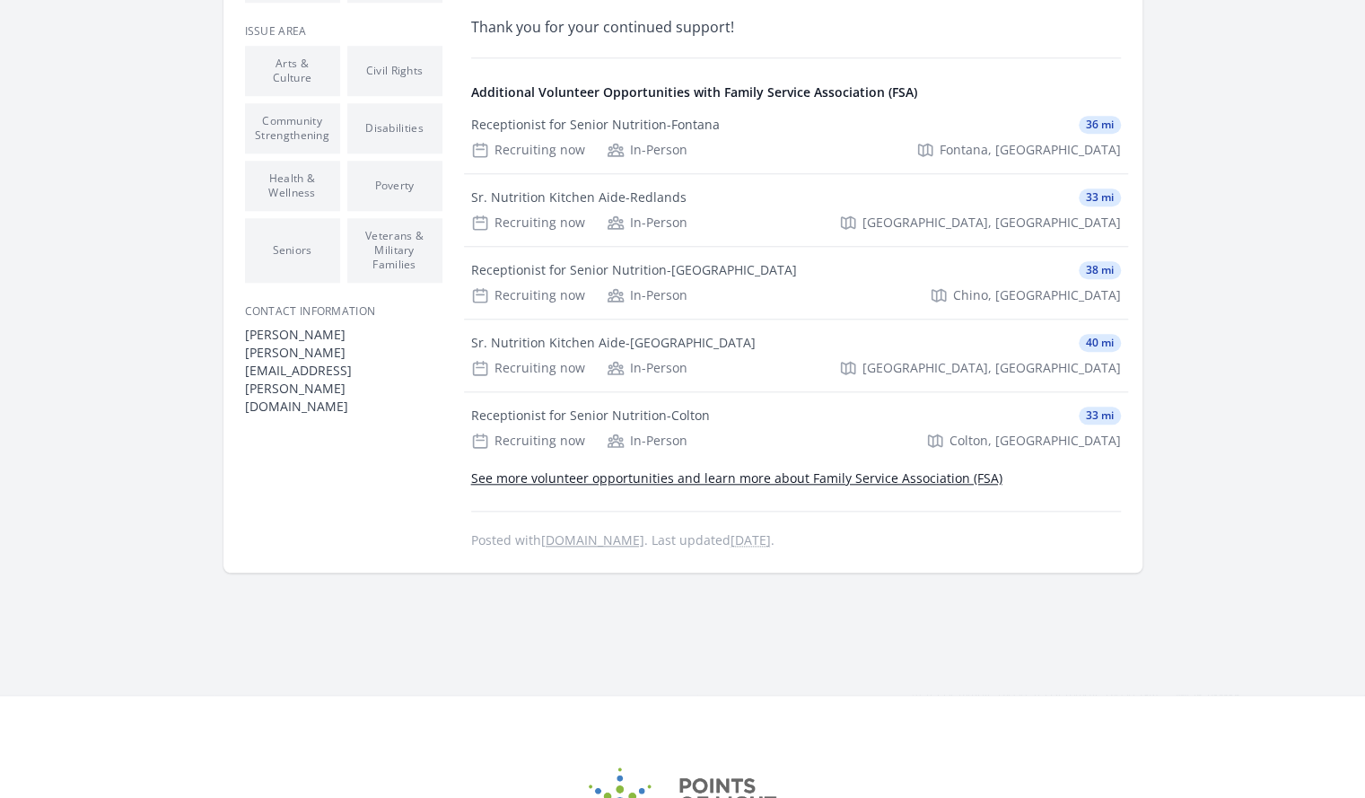
scroll to position [888, 0]
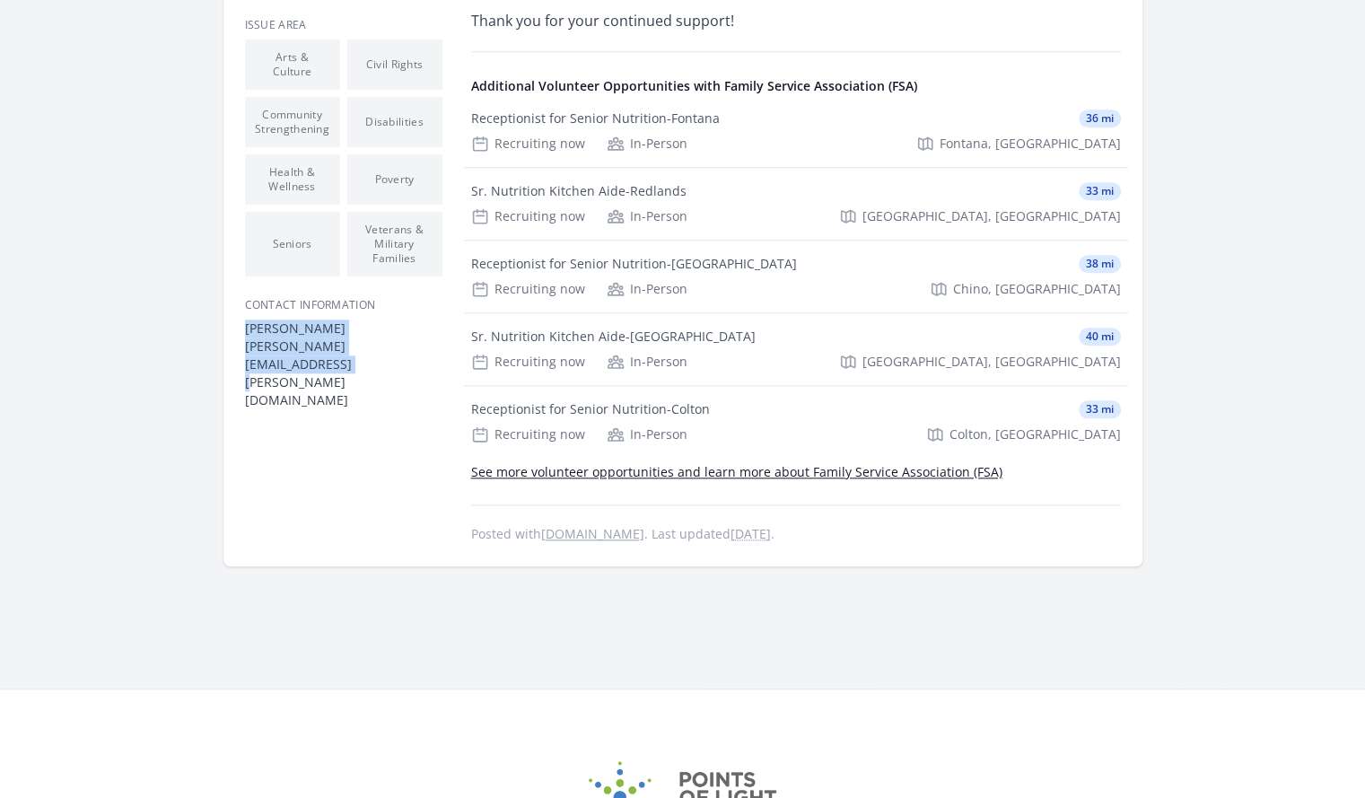
drag, startPoint x: 421, startPoint y: 346, endPoint x: 245, endPoint y: 331, distance: 176.5
click at [245, 331] on dl "Christina Contreras christina.contreras@fsaca.org" at bounding box center [343, 364] width 197 height 90
click at [282, 362] on div "Features Accessible Good for Families Good for Seniors Indoor Activity Skills/I…" at bounding box center [343, 148] width 197 height 792
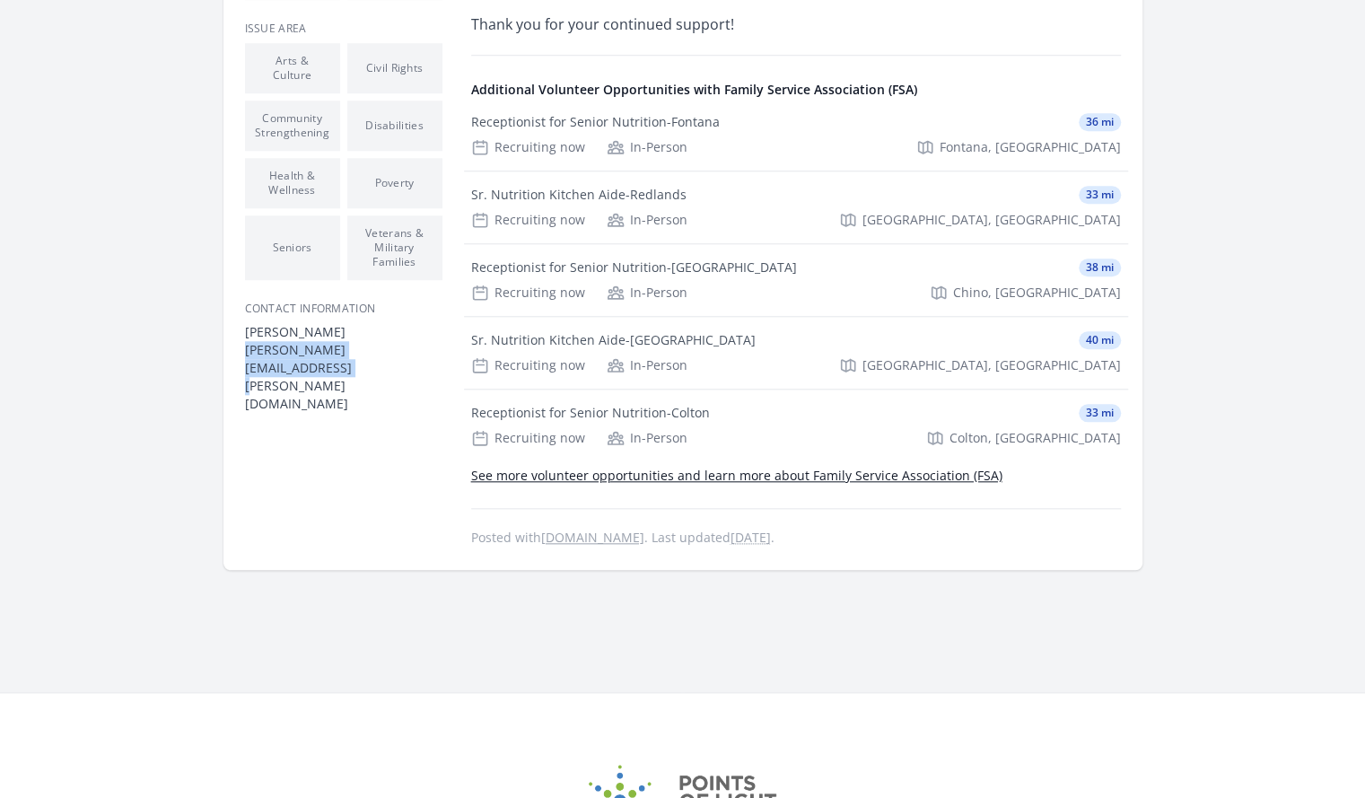
drag, startPoint x: 417, startPoint y: 349, endPoint x: 241, endPoint y: 349, distance: 175.8
copy dd "christina.contreras@fsaca.org"
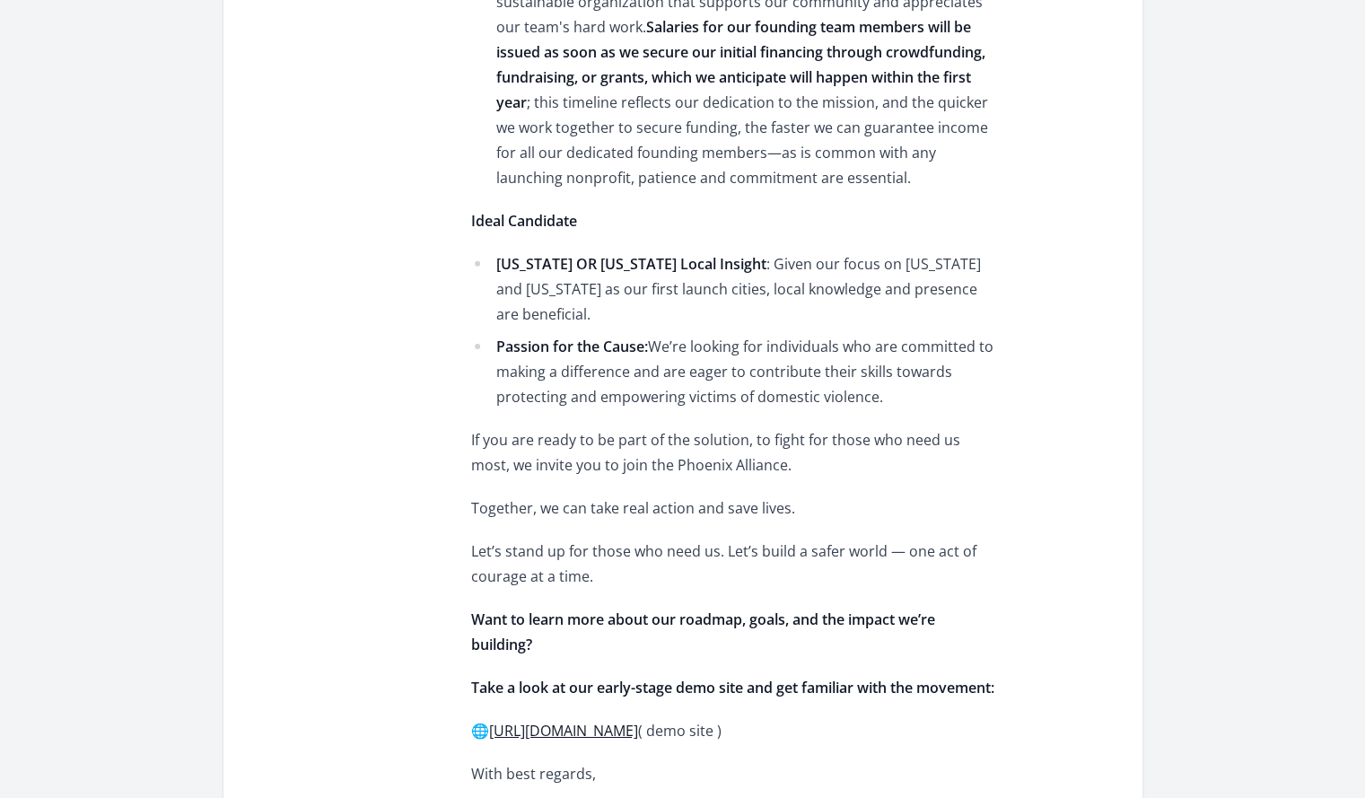
scroll to position [3302, 0]
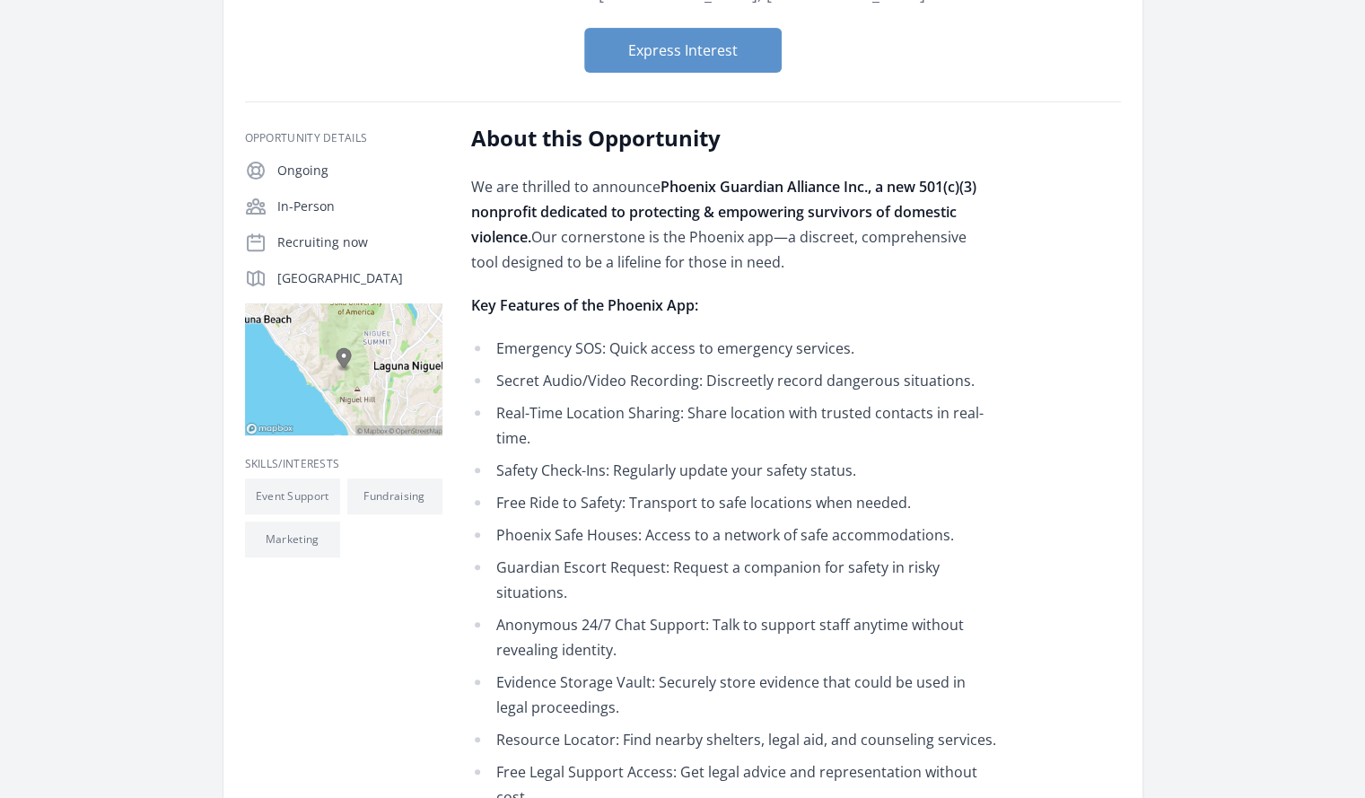
scroll to position [295, 0]
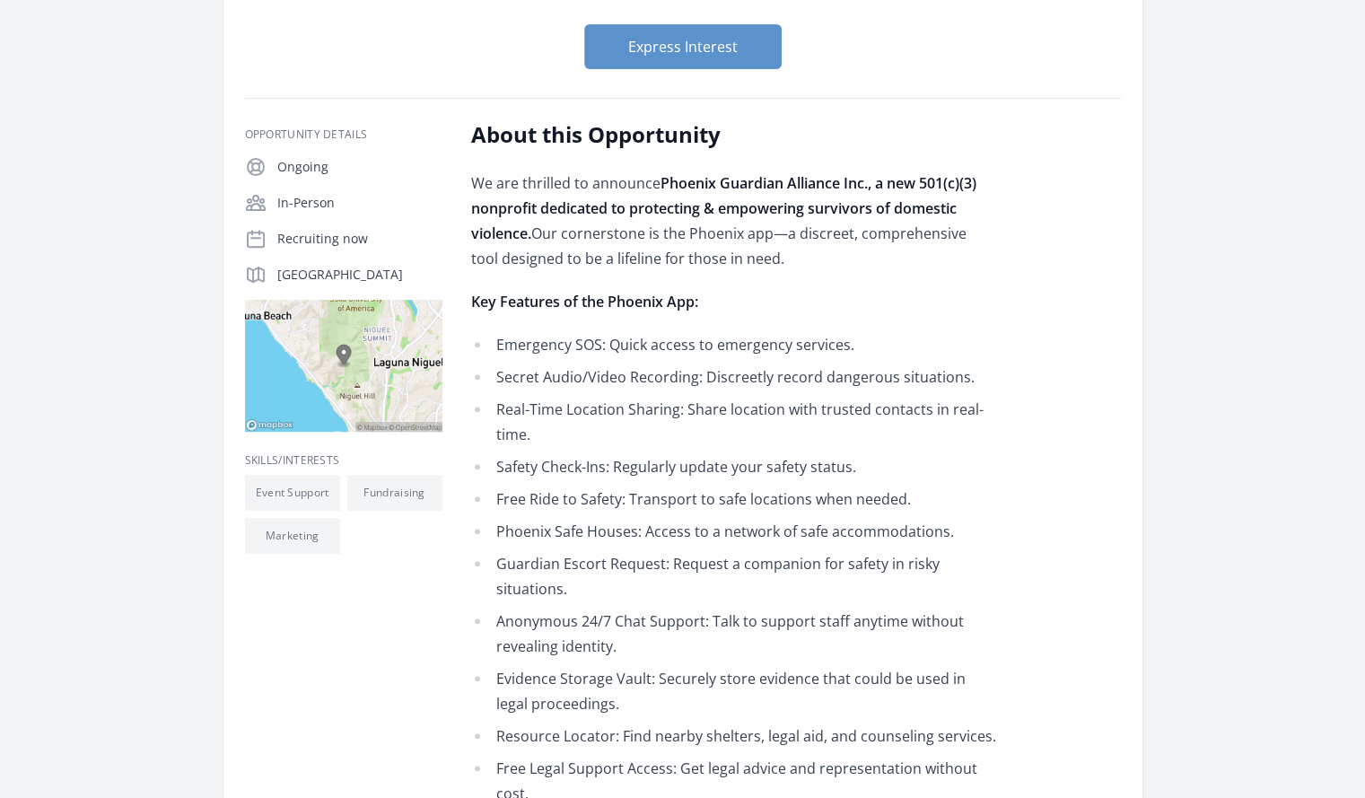
click at [829, 378] on li "Secret Audio/Video Recording: Discreetly record dangerous situations." at bounding box center [733, 376] width 525 height 25
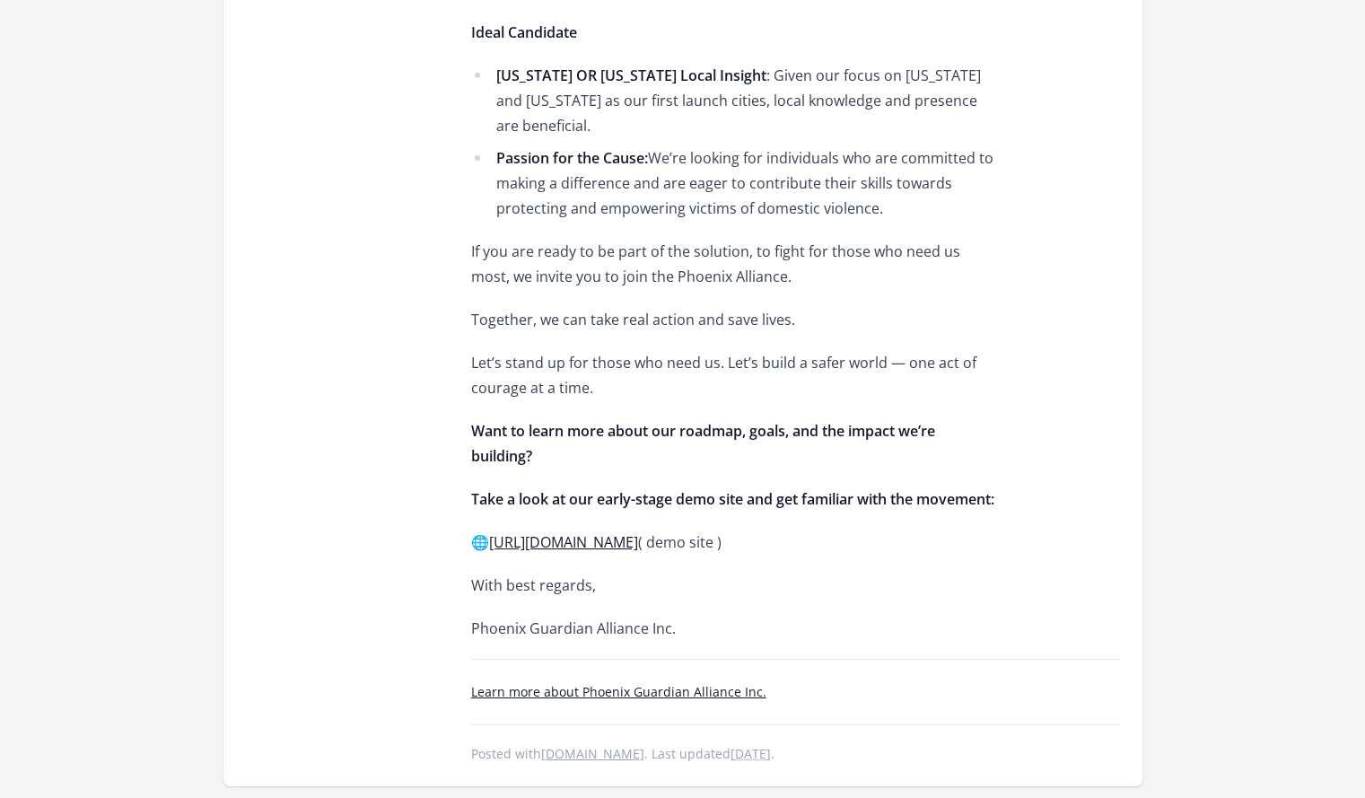
scroll to position [3490, 0]
click at [638, 531] on link "[URL][DOMAIN_NAME]" at bounding box center [563, 541] width 149 height 20
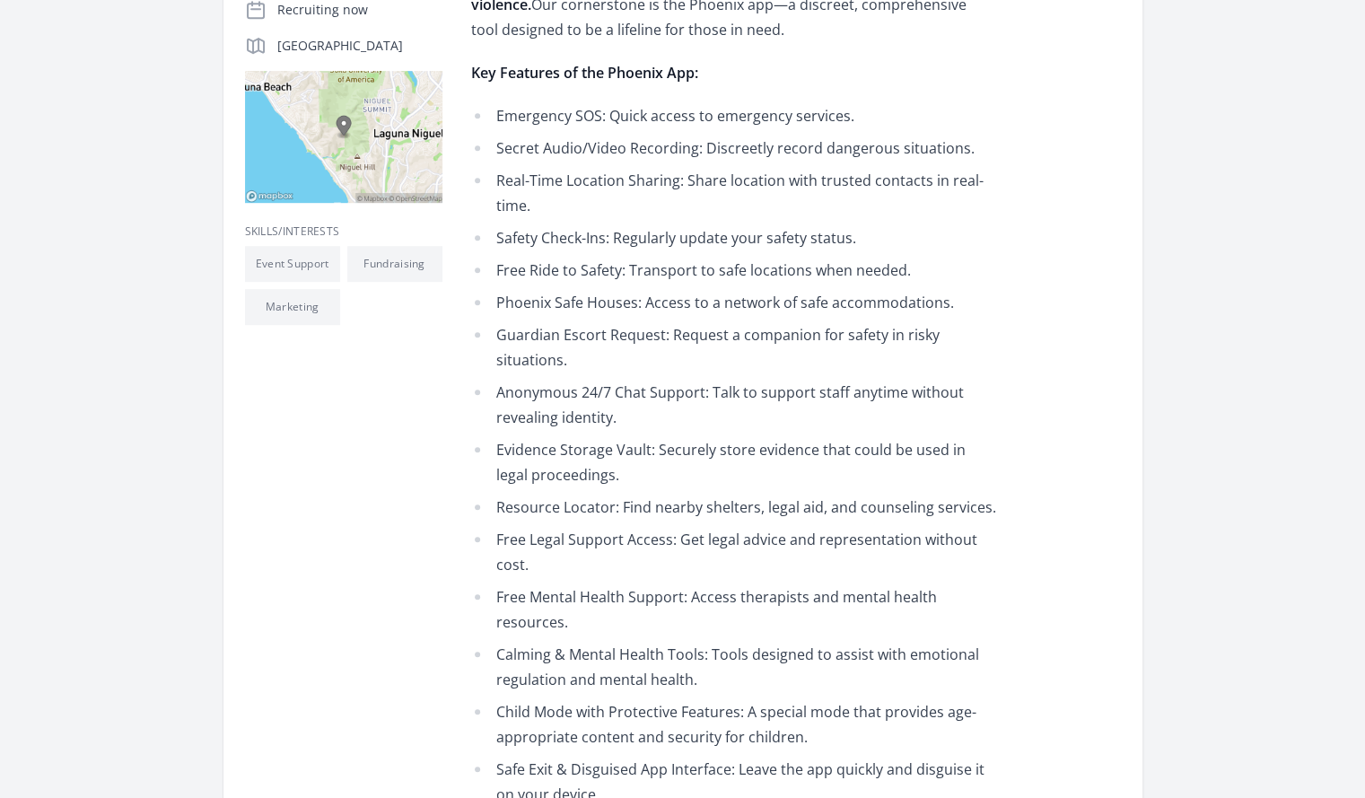
scroll to position [0, 0]
